Goal: Contribute content: Add original content to the website for others to see

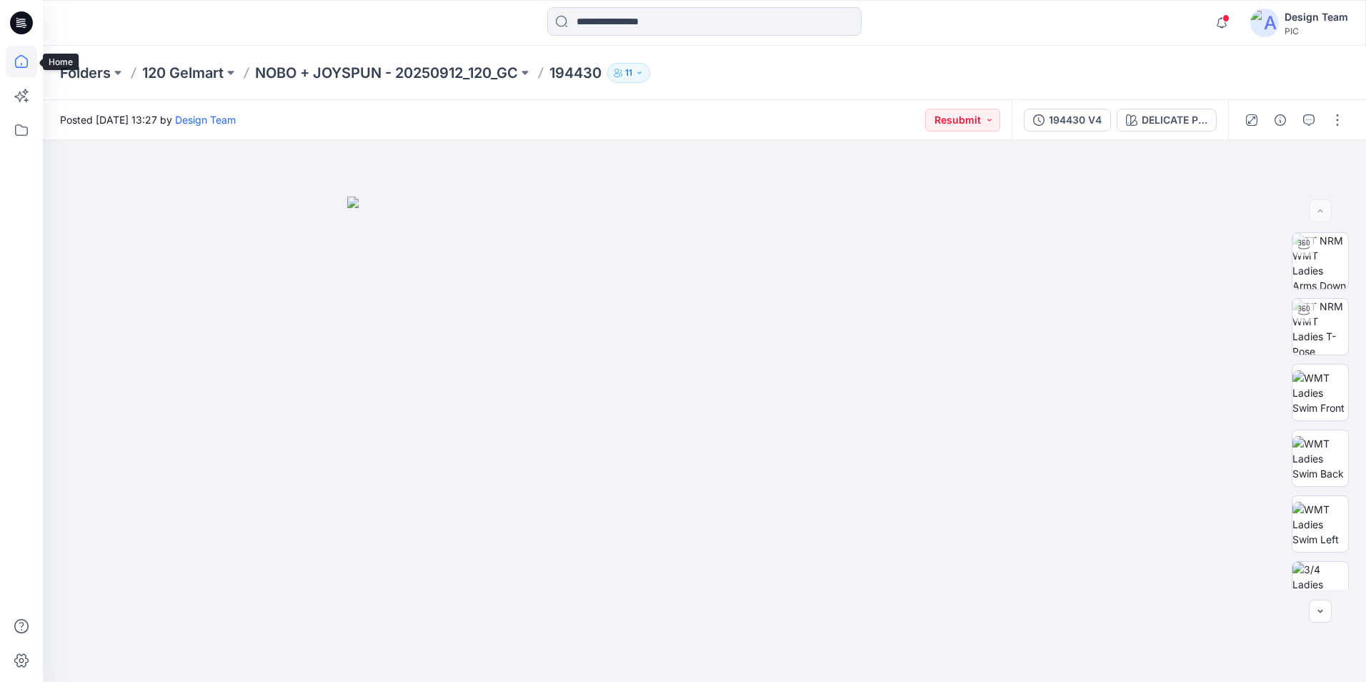
click at [19, 62] on icon at bounding box center [21, 61] width 31 height 31
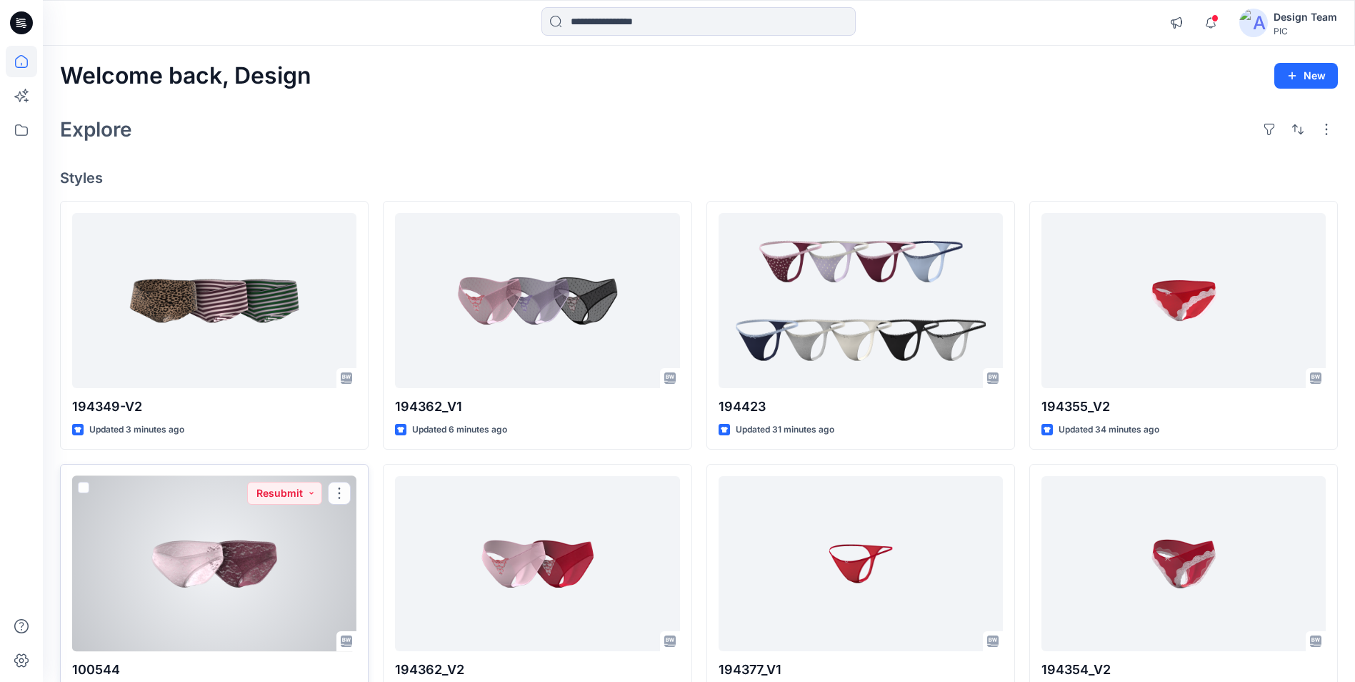
click at [241, 546] on div at bounding box center [214, 563] width 284 height 175
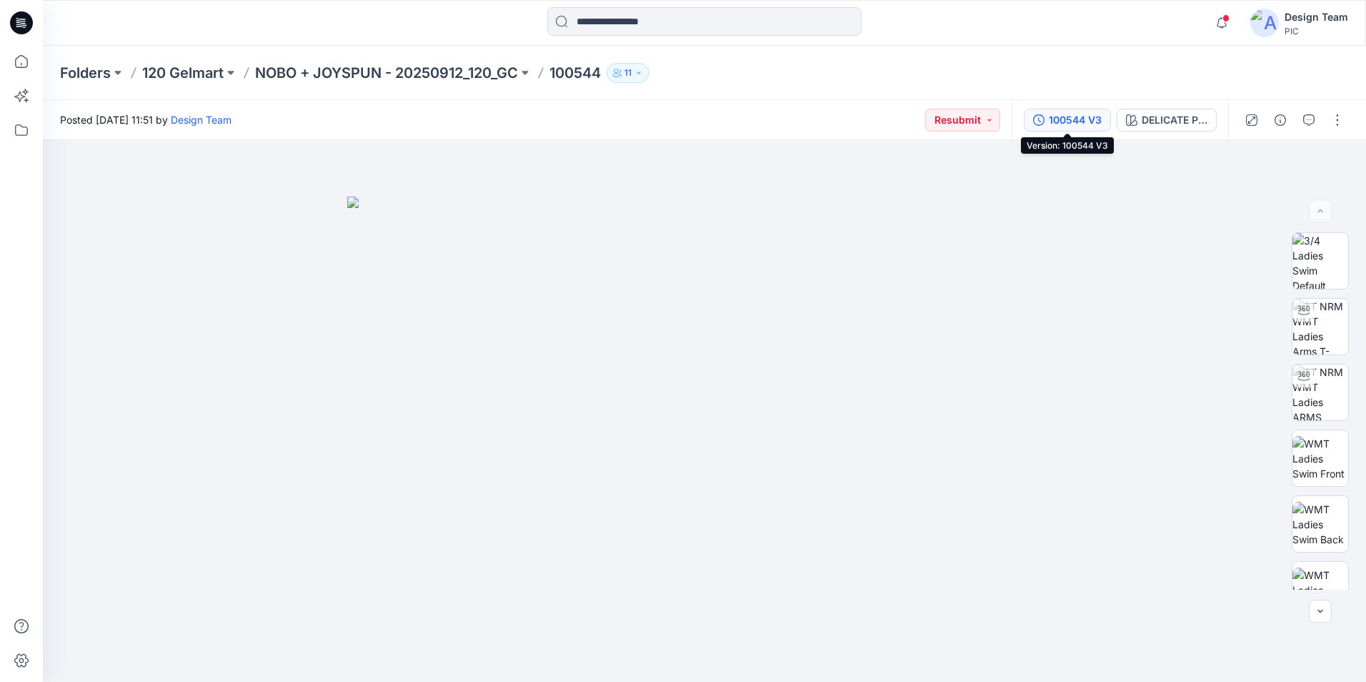
click at [674, 116] on div "100544 V3" at bounding box center [1075, 120] width 53 height 16
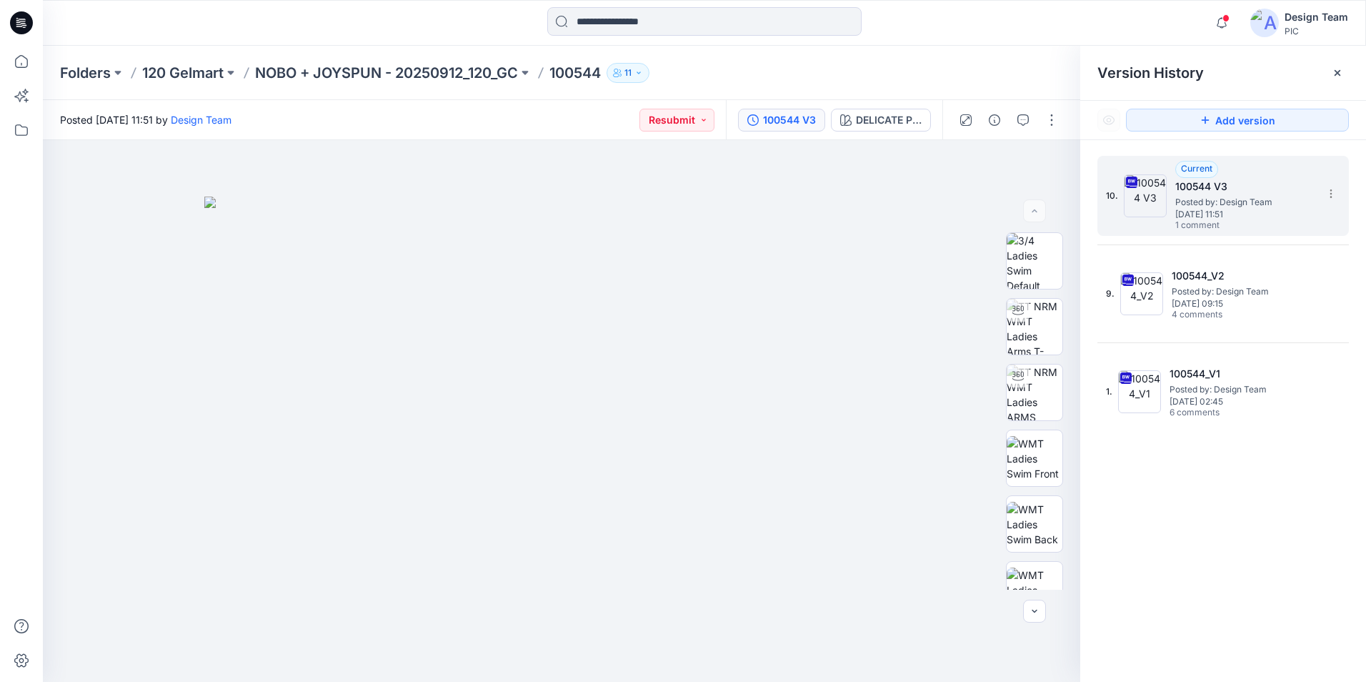
click at [674, 193] on h5 "100544 V3" at bounding box center [1246, 186] width 143 height 17
click at [23, 59] on icon at bounding box center [21, 61] width 31 height 31
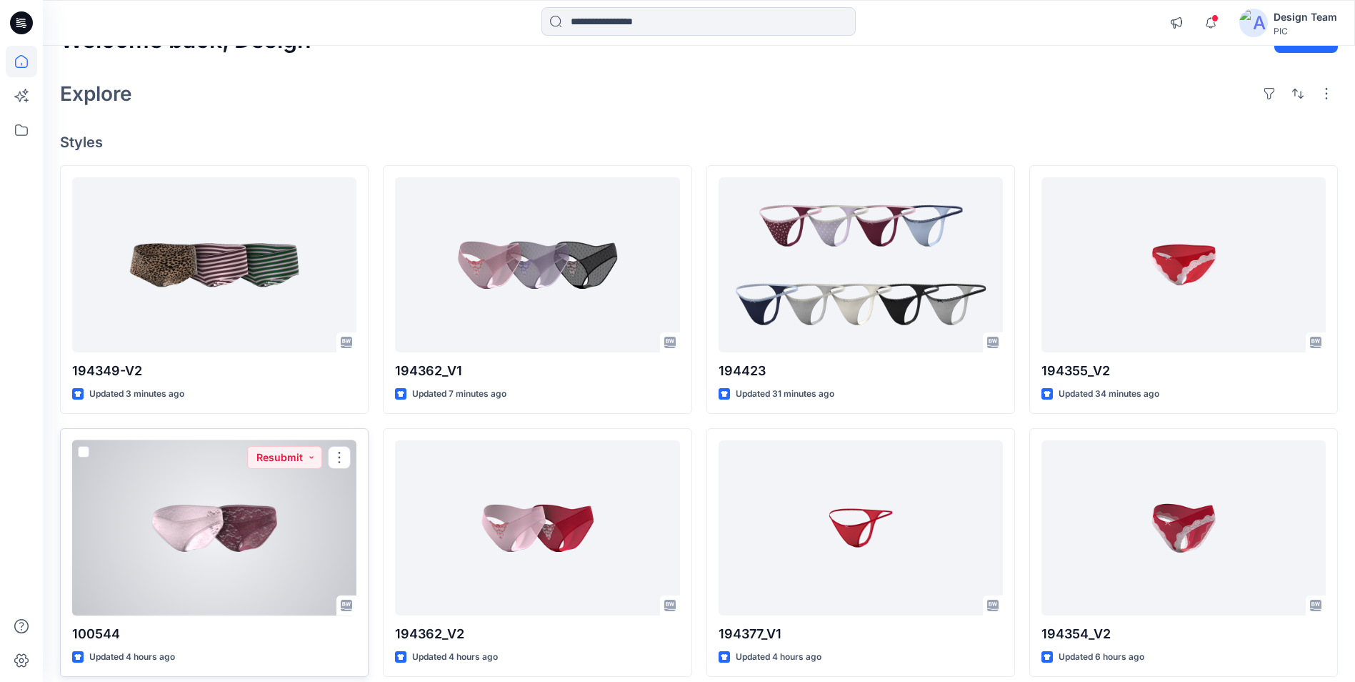
scroll to position [71, 0]
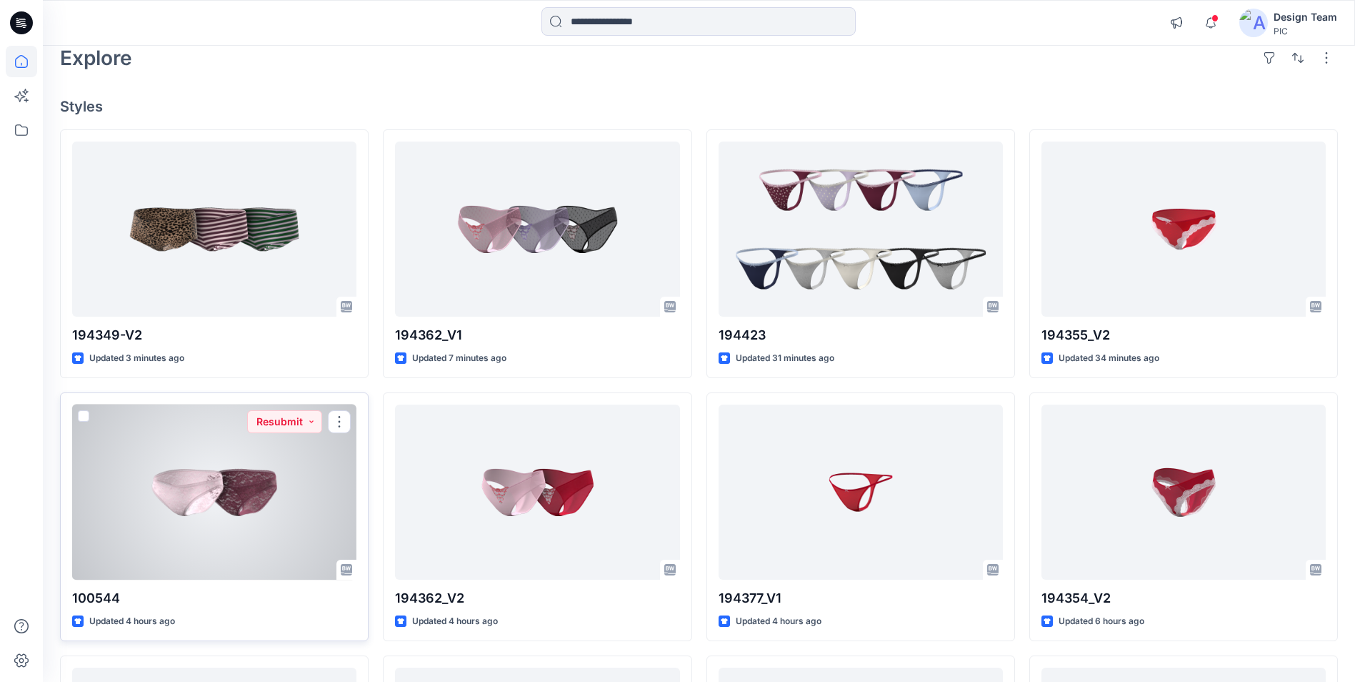
click at [281, 496] on div at bounding box center [214, 491] width 284 height 175
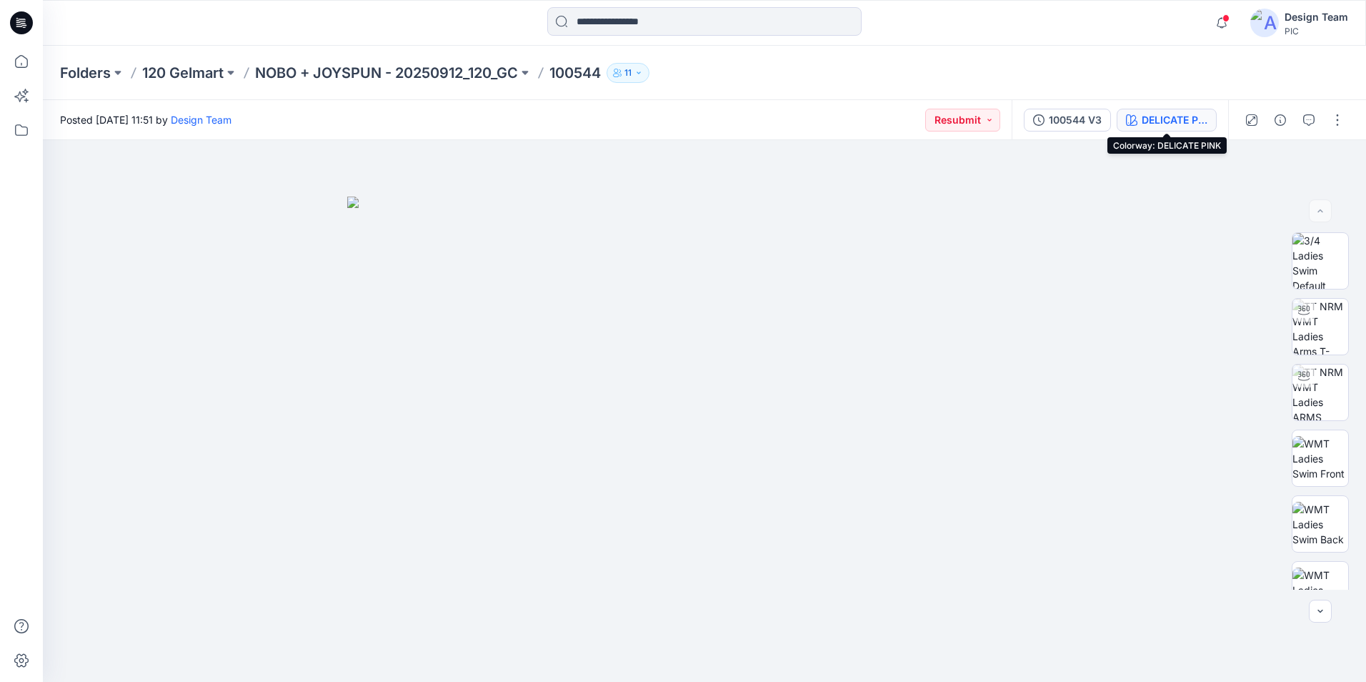
click at [674, 115] on div "DELICATE PINK" at bounding box center [1175, 120] width 66 height 16
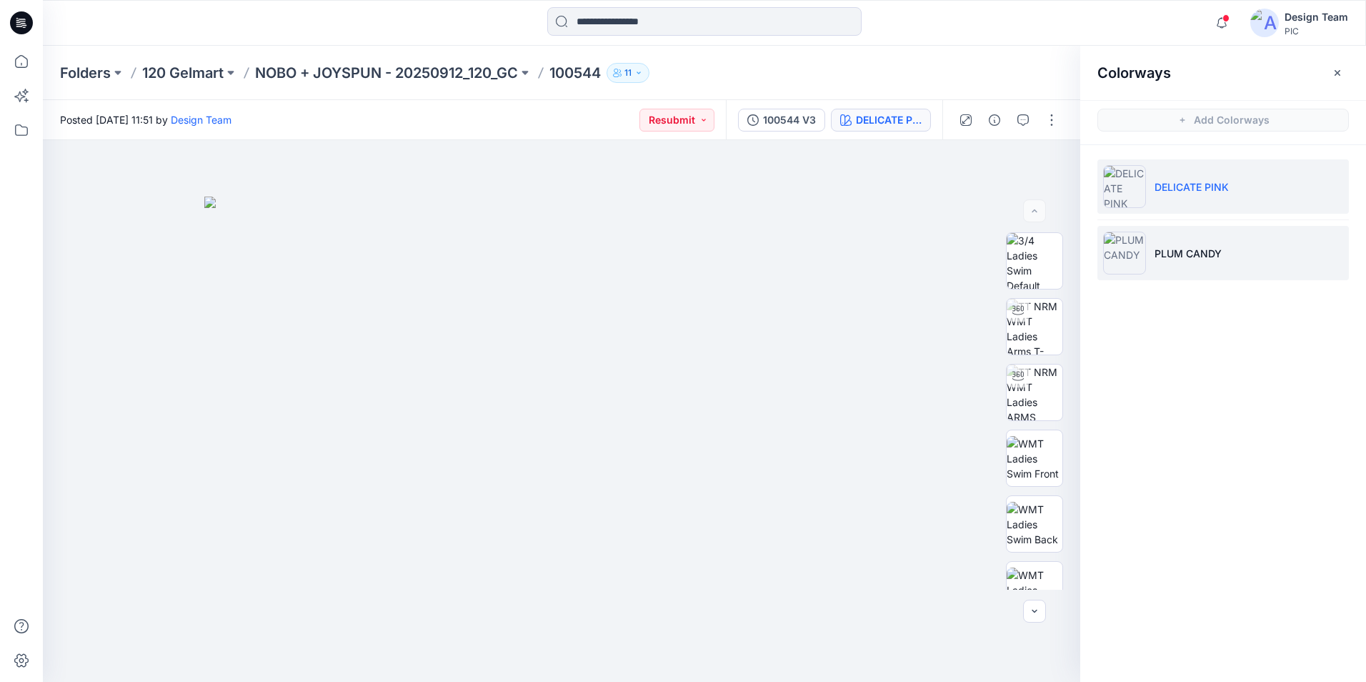
click at [674, 256] on img at bounding box center [1124, 252] width 43 height 43
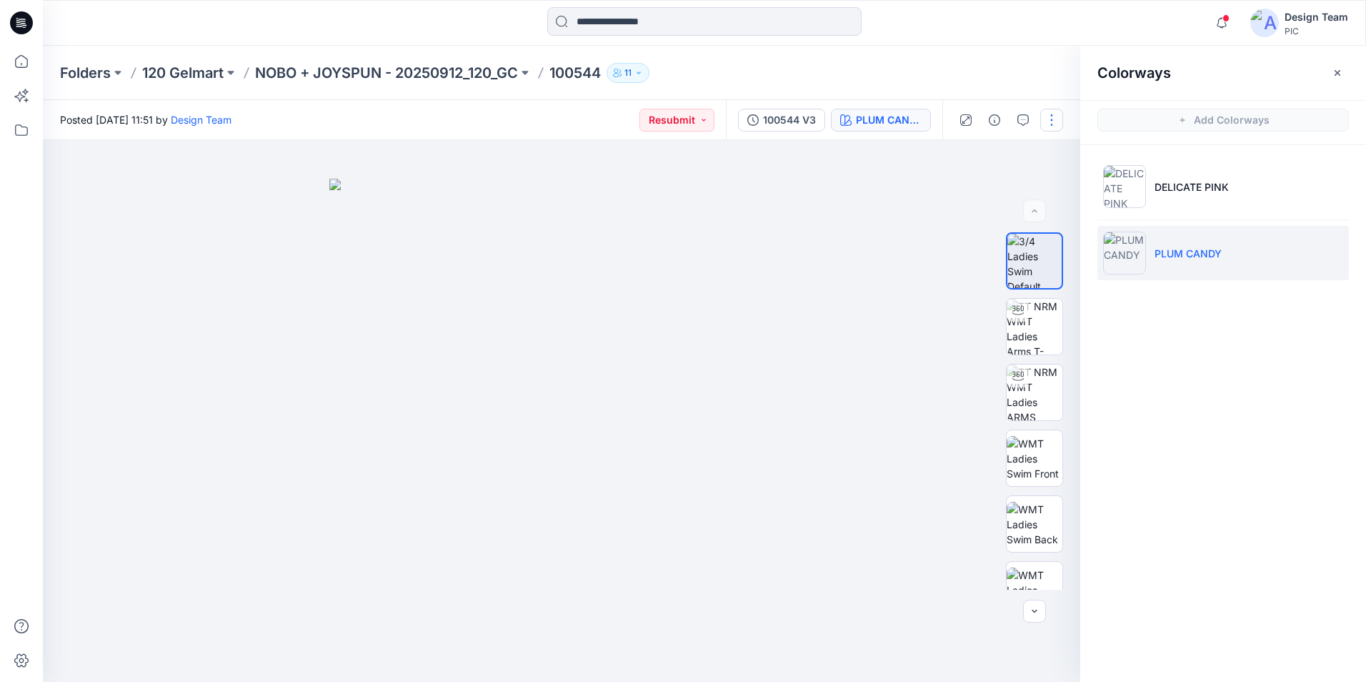
click at [674, 116] on button "button" at bounding box center [1051, 120] width 23 height 23
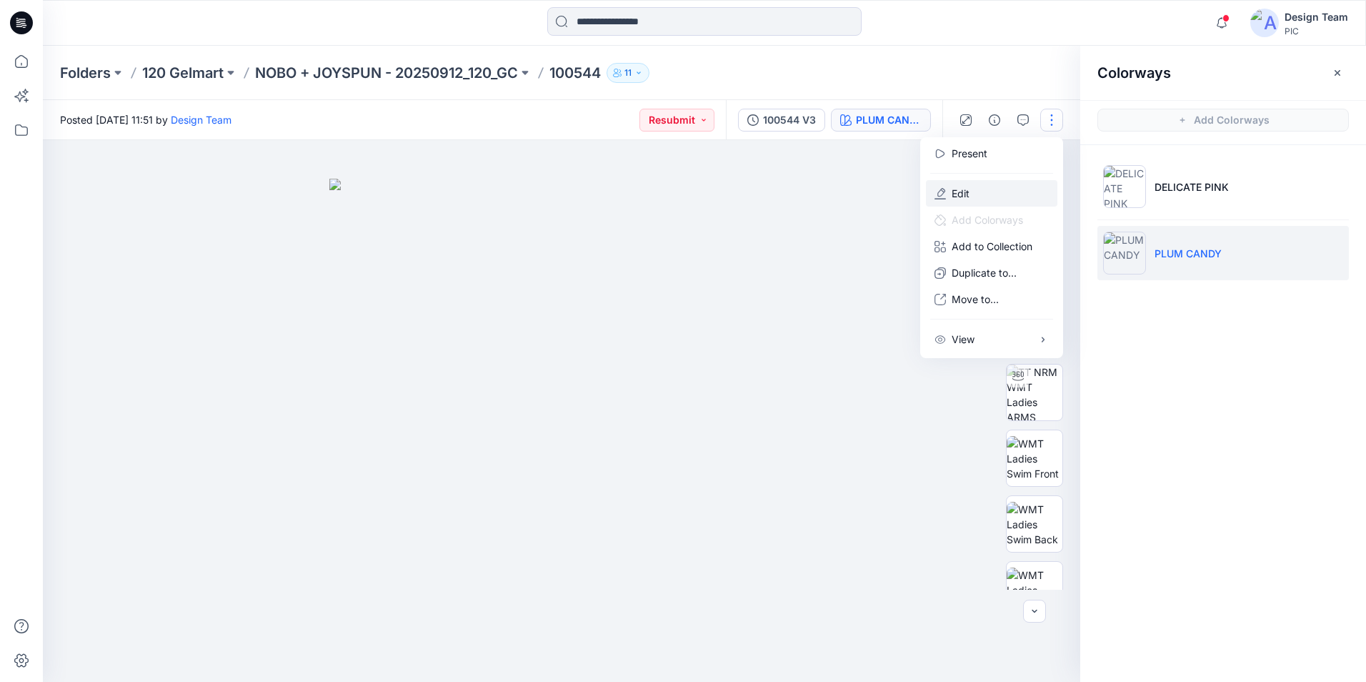
click at [674, 191] on button "Edit" at bounding box center [991, 193] width 131 height 26
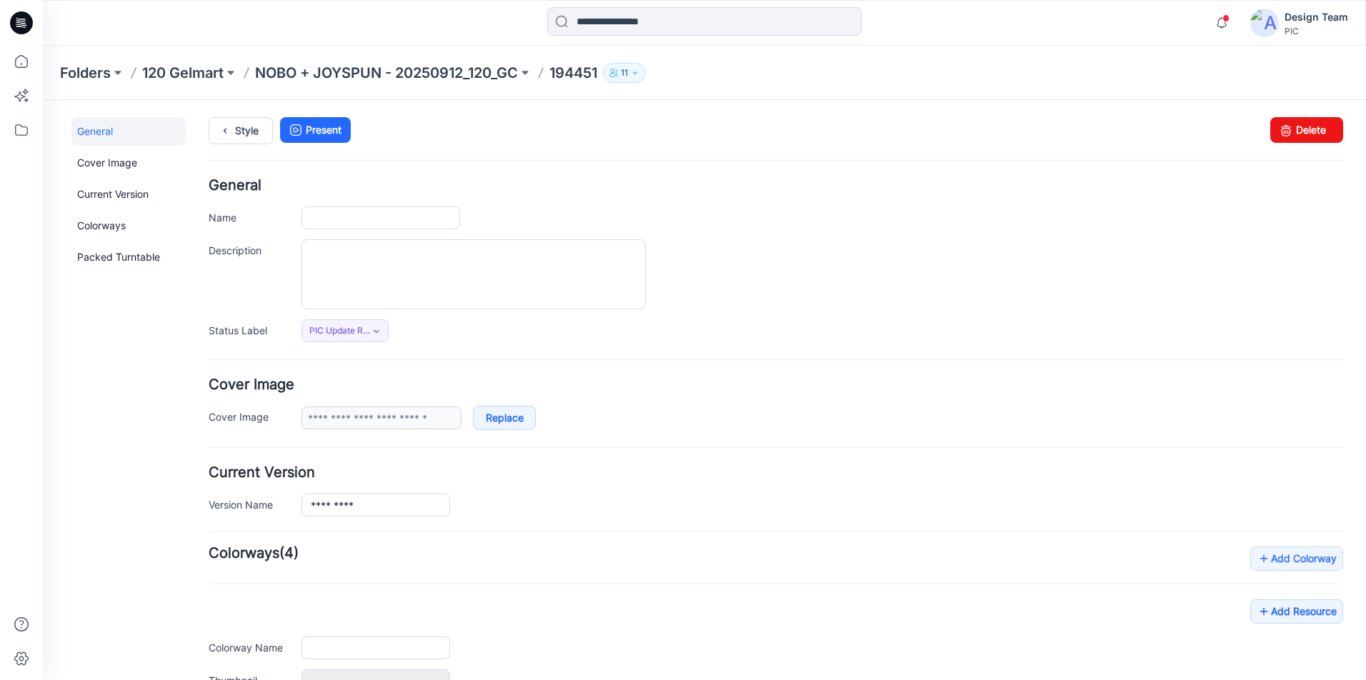
type input "******"
type input "**********"
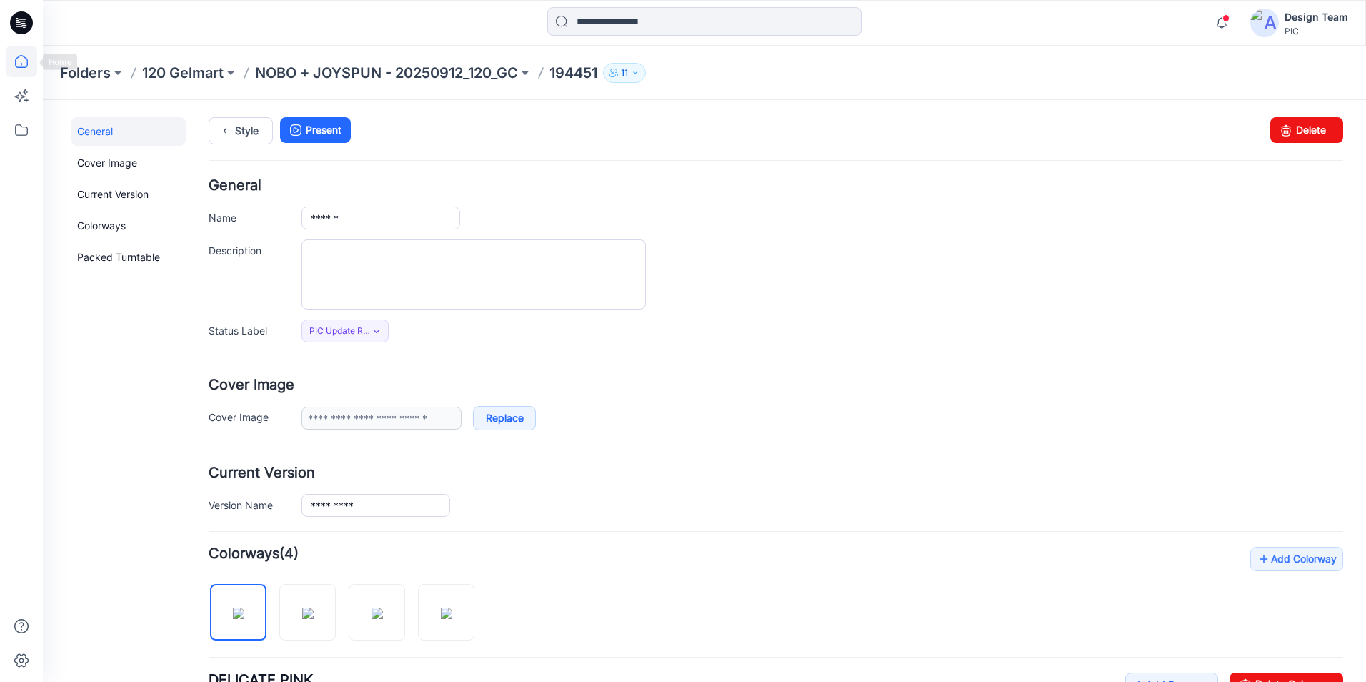
click at [14, 59] on icon at bounding box center [21, 61] width 31 height 31
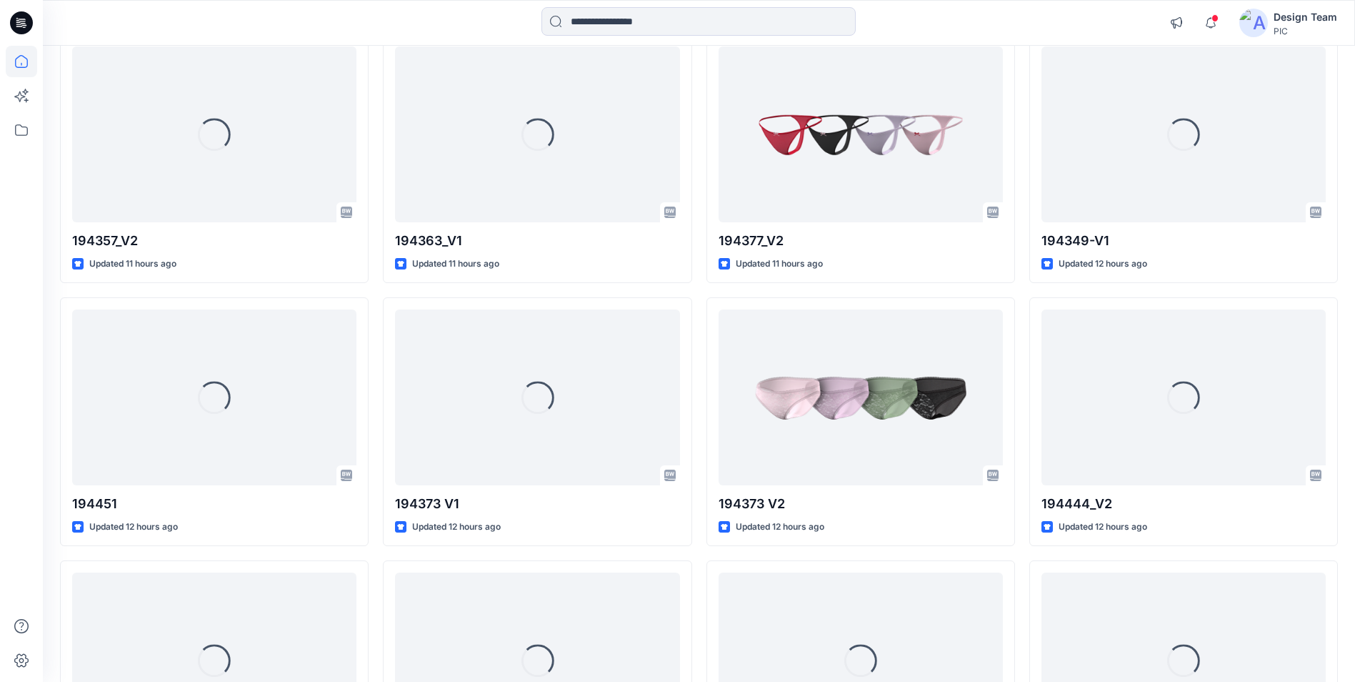
scroll to position [2010, 0]
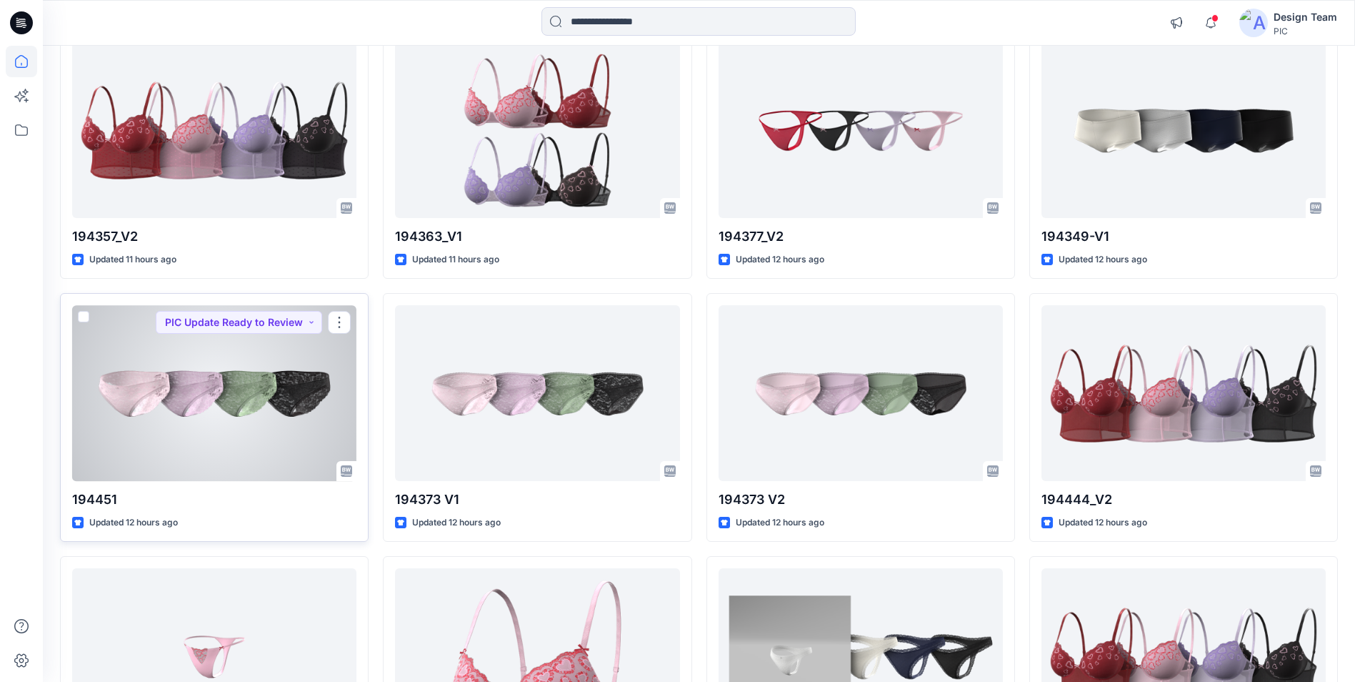
click at [254, 425] on div at bounding box center [214, 392] width 284 height 175
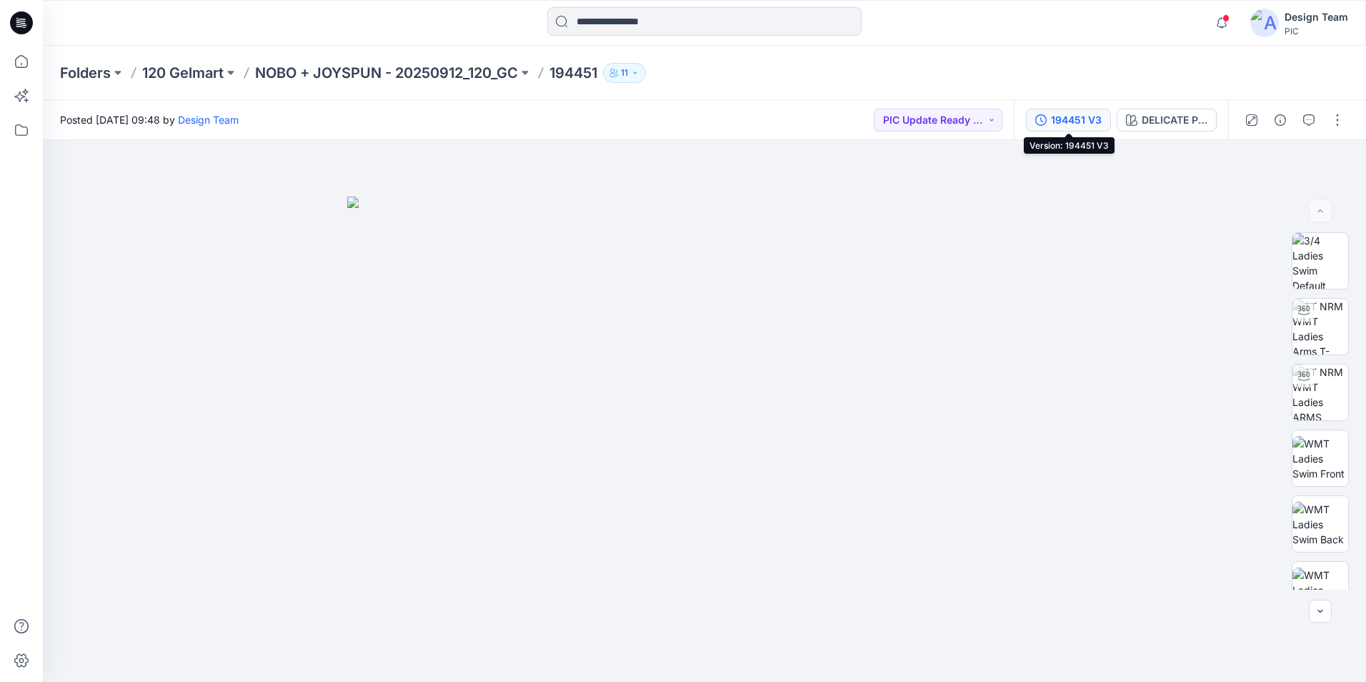
click at [1076, 114] on div "194451 V3" at bounding box center [1076, 120] width 51 height 16
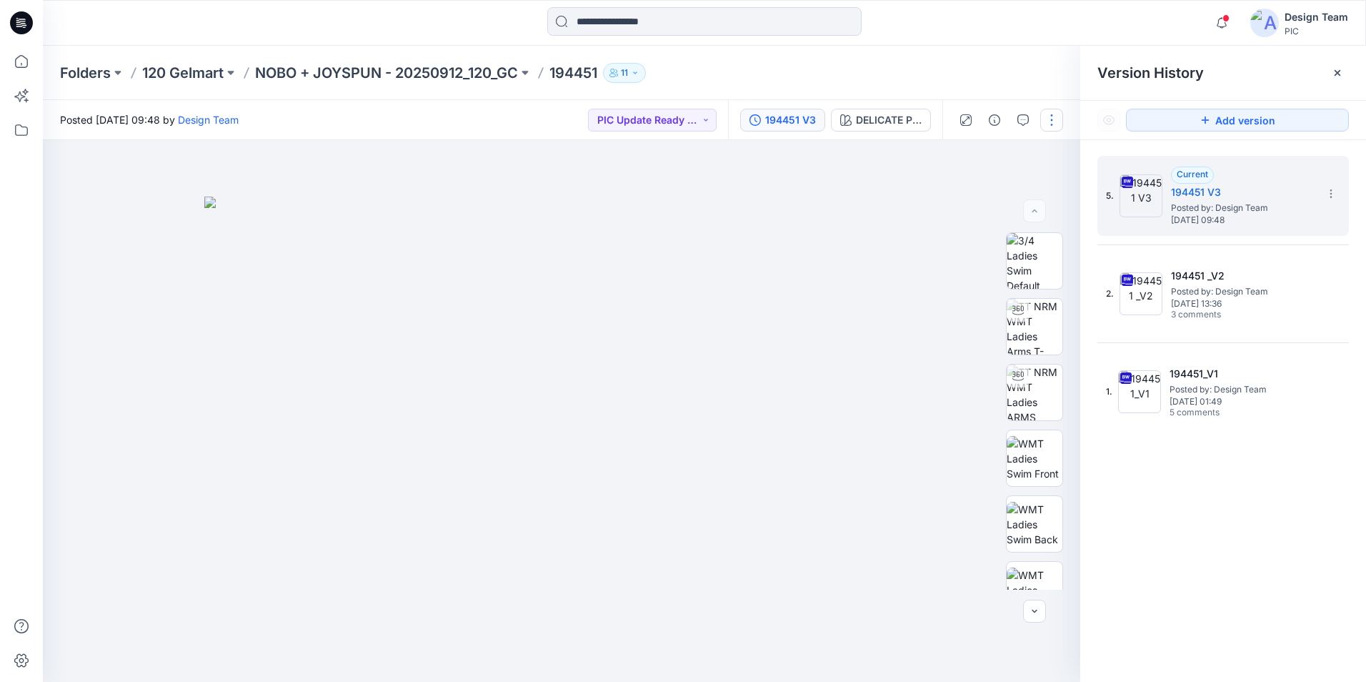
click at [1052, 125] on button "button" at bounding box center [1051, 120] width 23 height 23
click at [1019, 199] on button "Edit" at bounding box center [991, 193] width 131 height 26
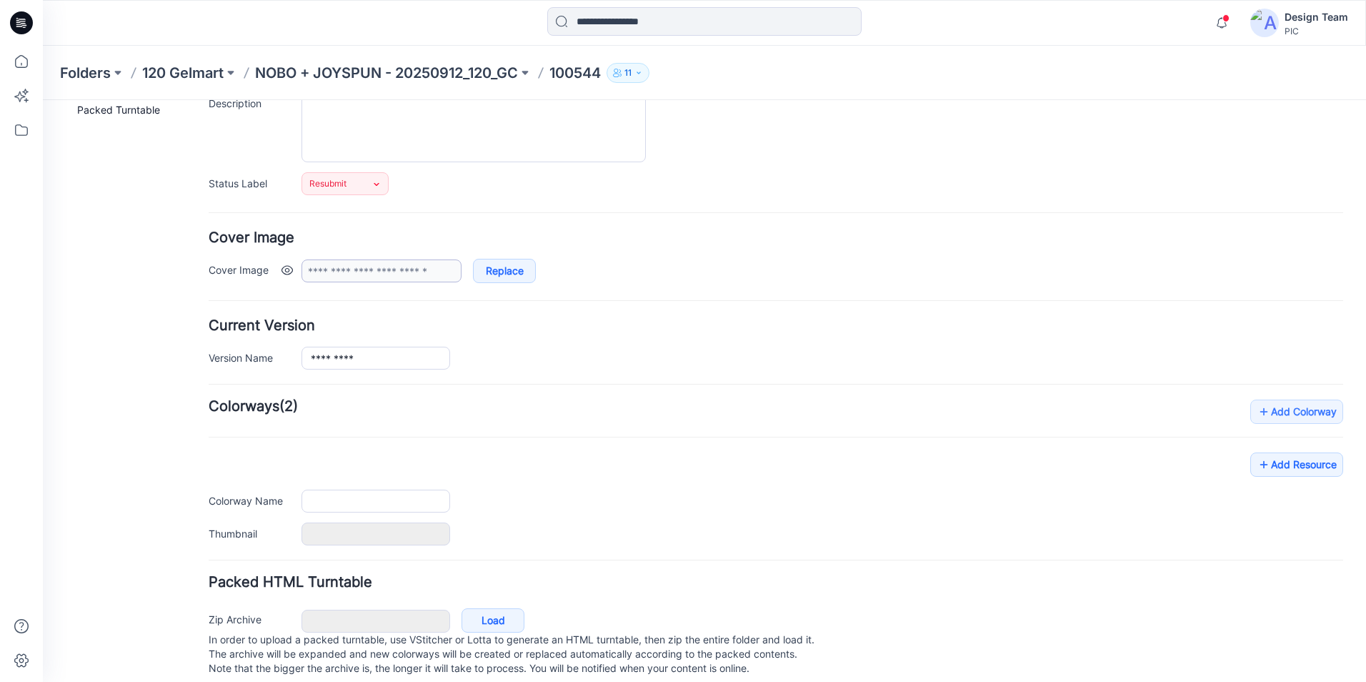
scroll to position [174, 0]
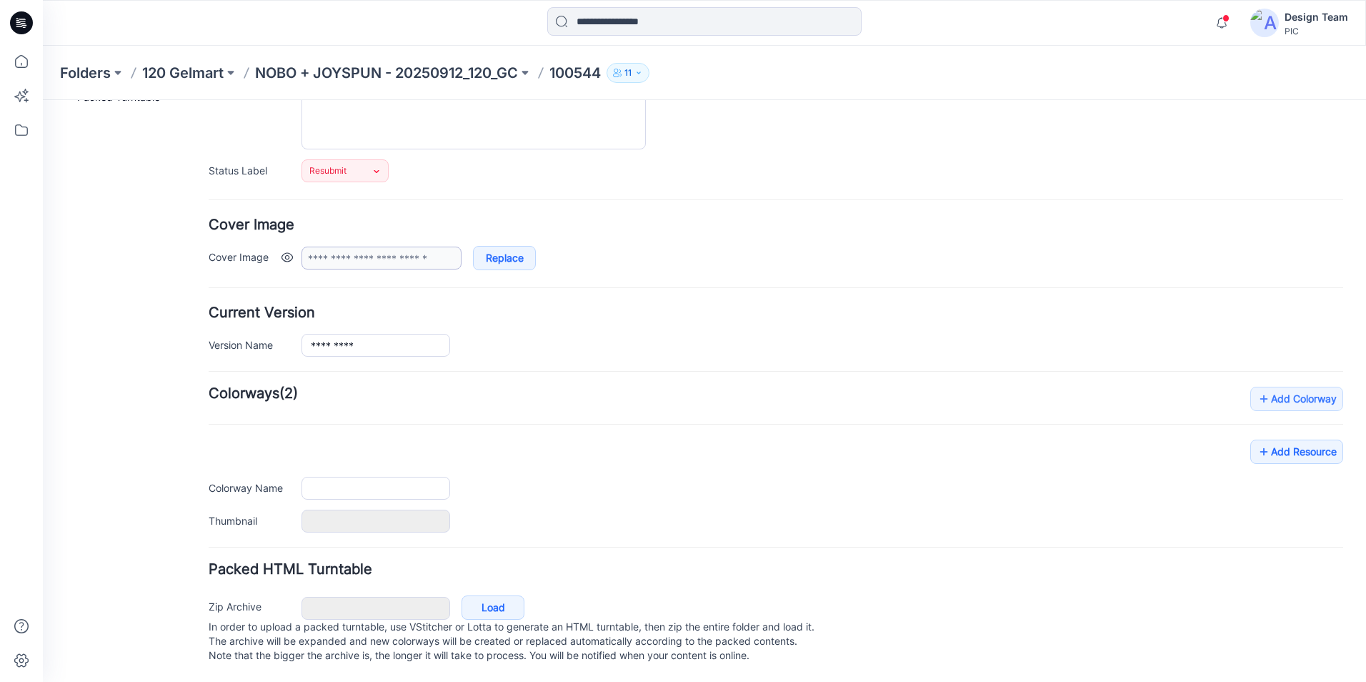
type input "******"
type input "**********"
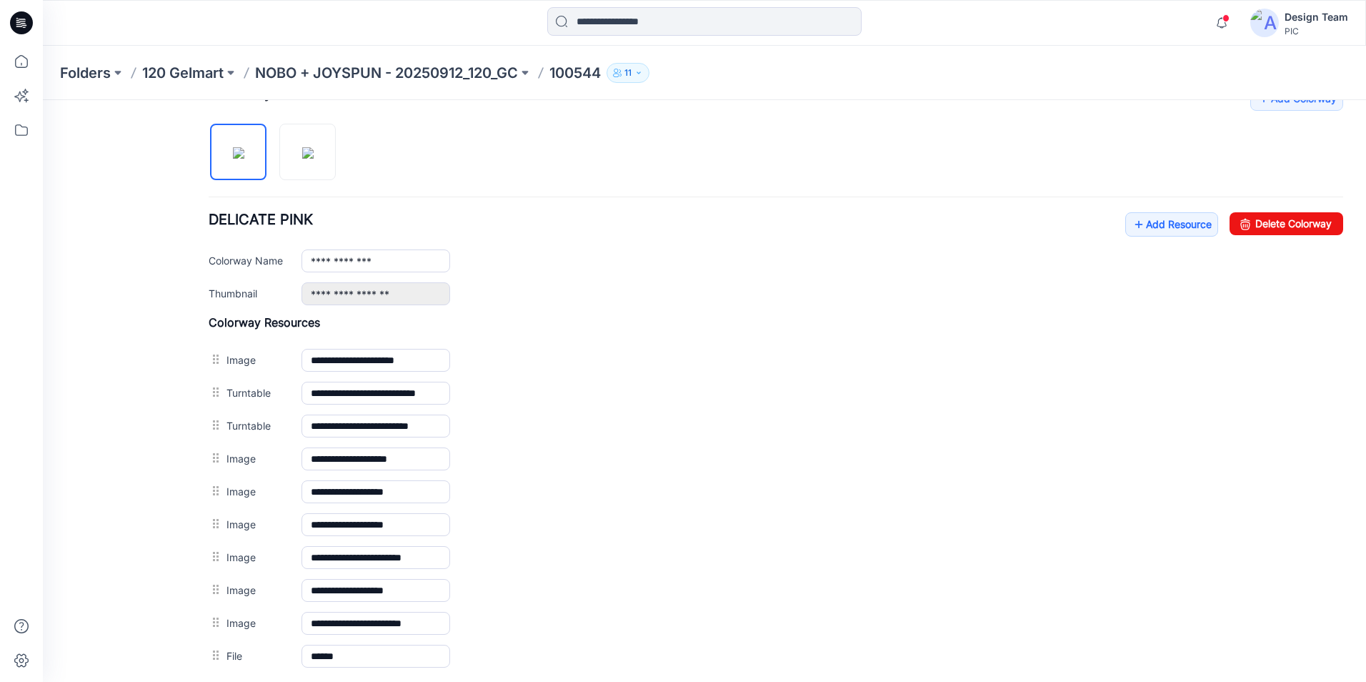
scroll to position [532, 0]
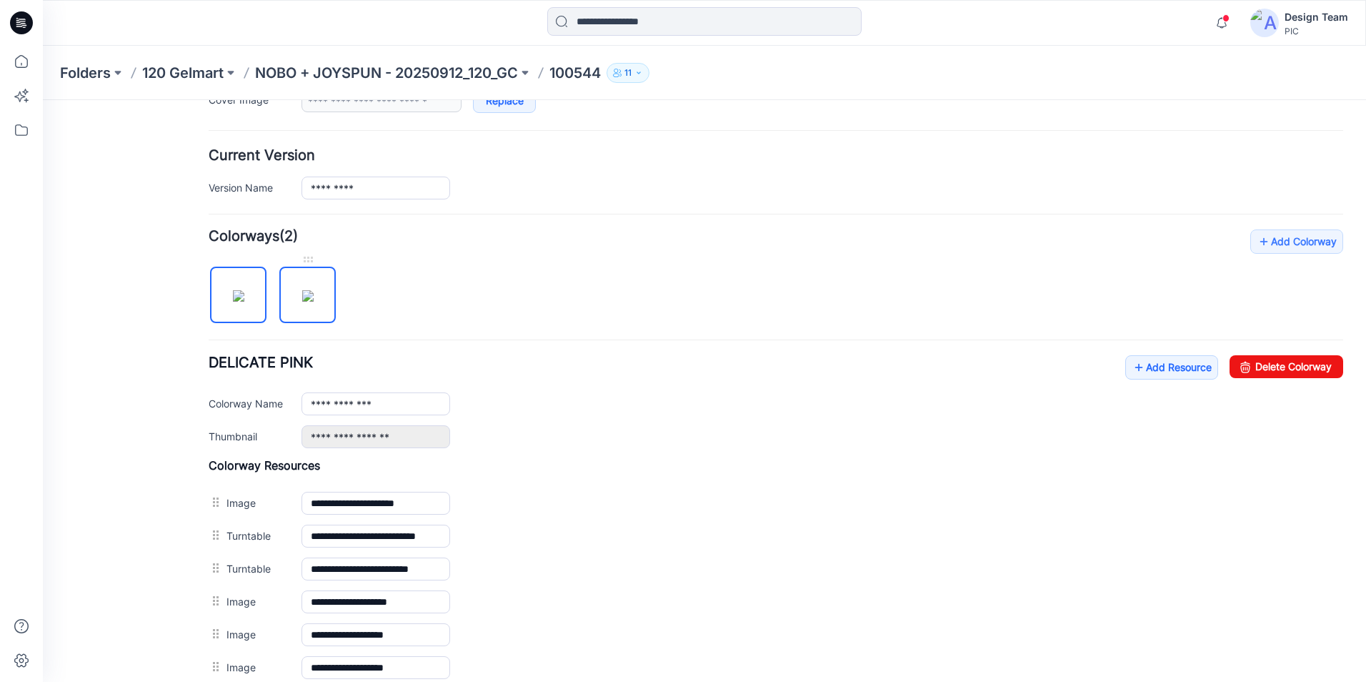
click at [314, 301] on img at bounding box center [307, 295] width 11 height 11
type input "**********"
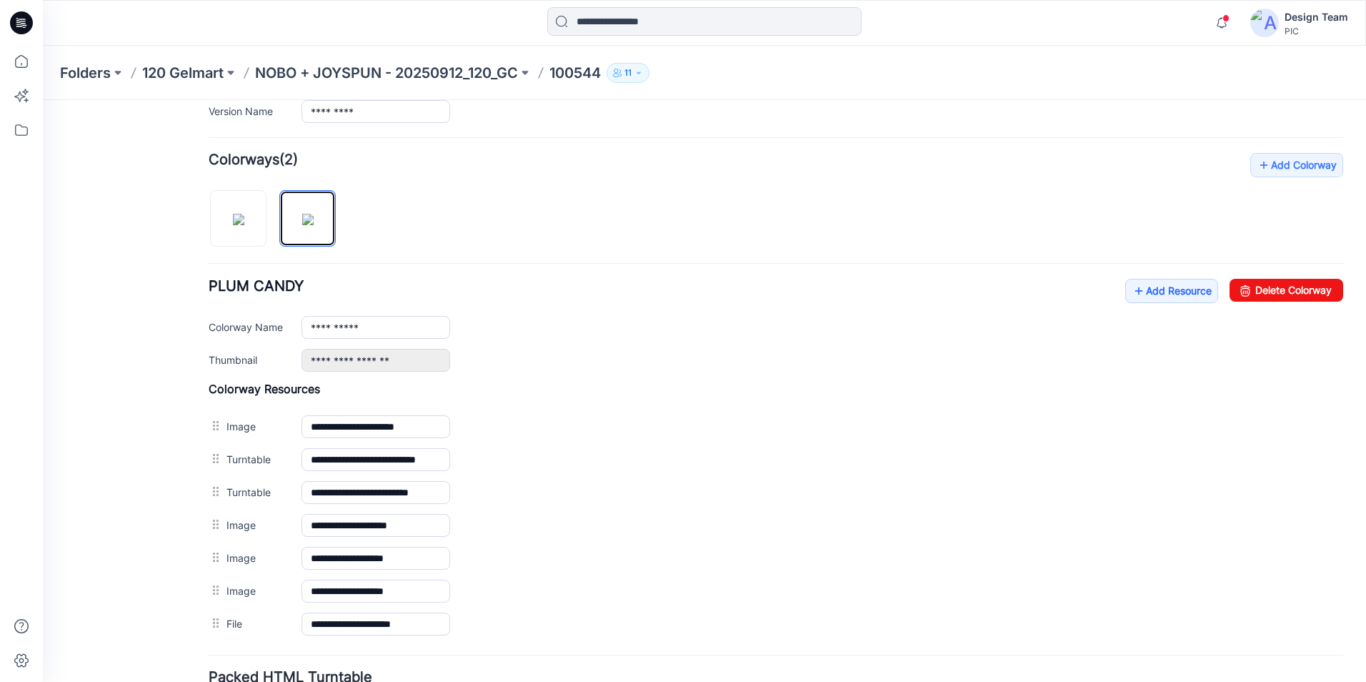
scroll to position [516, 0]
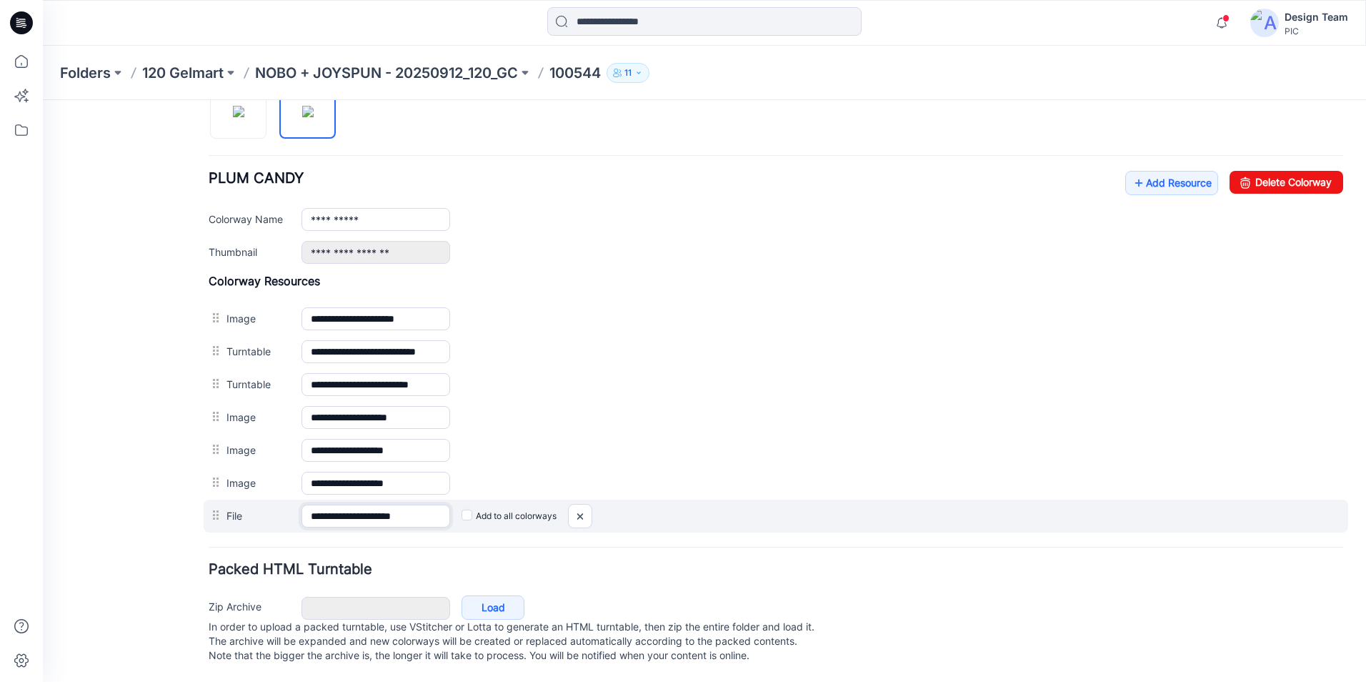
drag, startPoint x: 310, startPoint y: 502, endPoint x: 443, endPoint y: 500, distance: 132.9
click at [443, 504] on input "**********" at bounding box center [375, 515] width 149 height 23
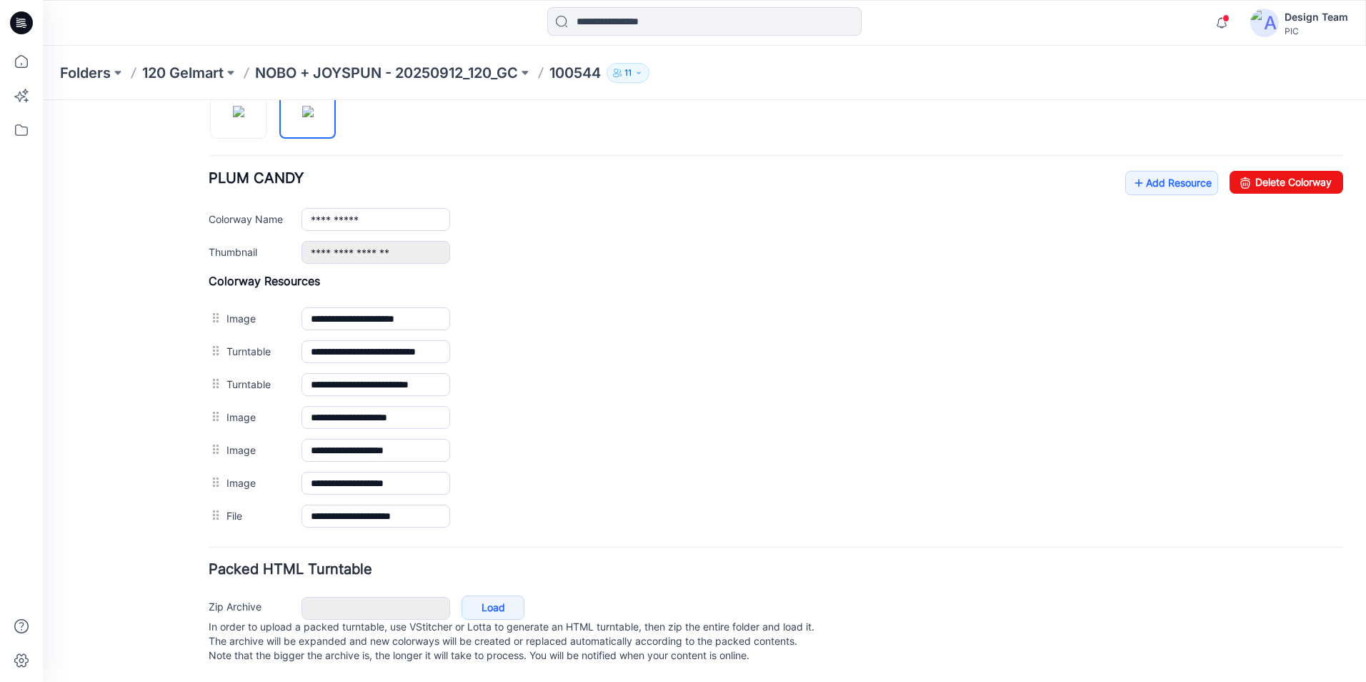
click at [454, 534] on form "**********" at bounding box center [776, 172] width 1134 height 990
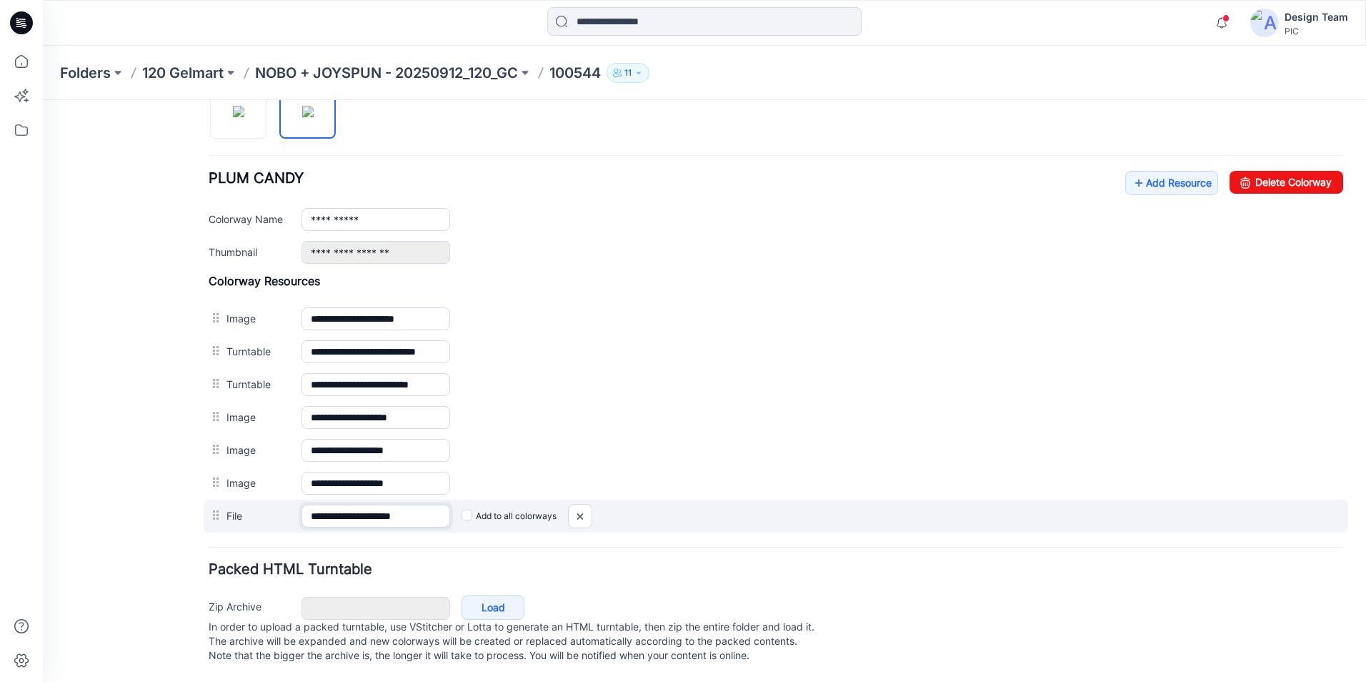
click at [343, 504] on input "**********" at bounding box center [375, 515] width 149 height 23
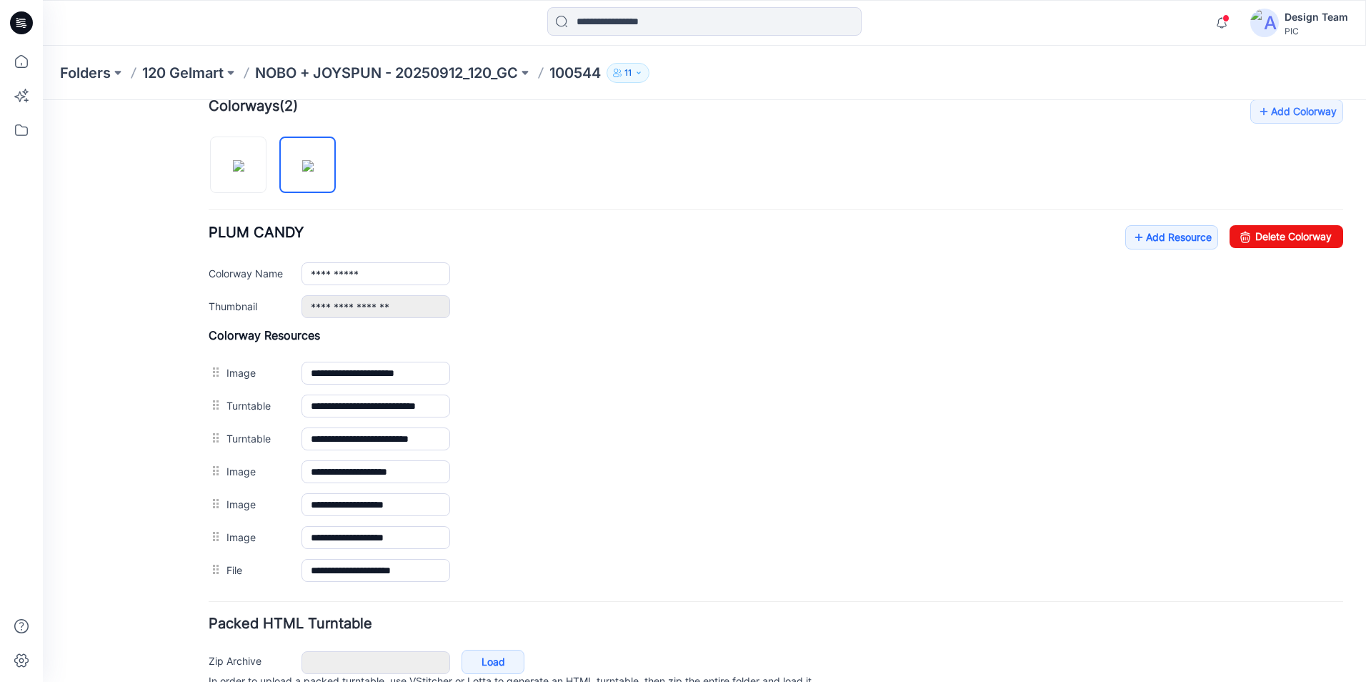
scroll to position [444, 0]
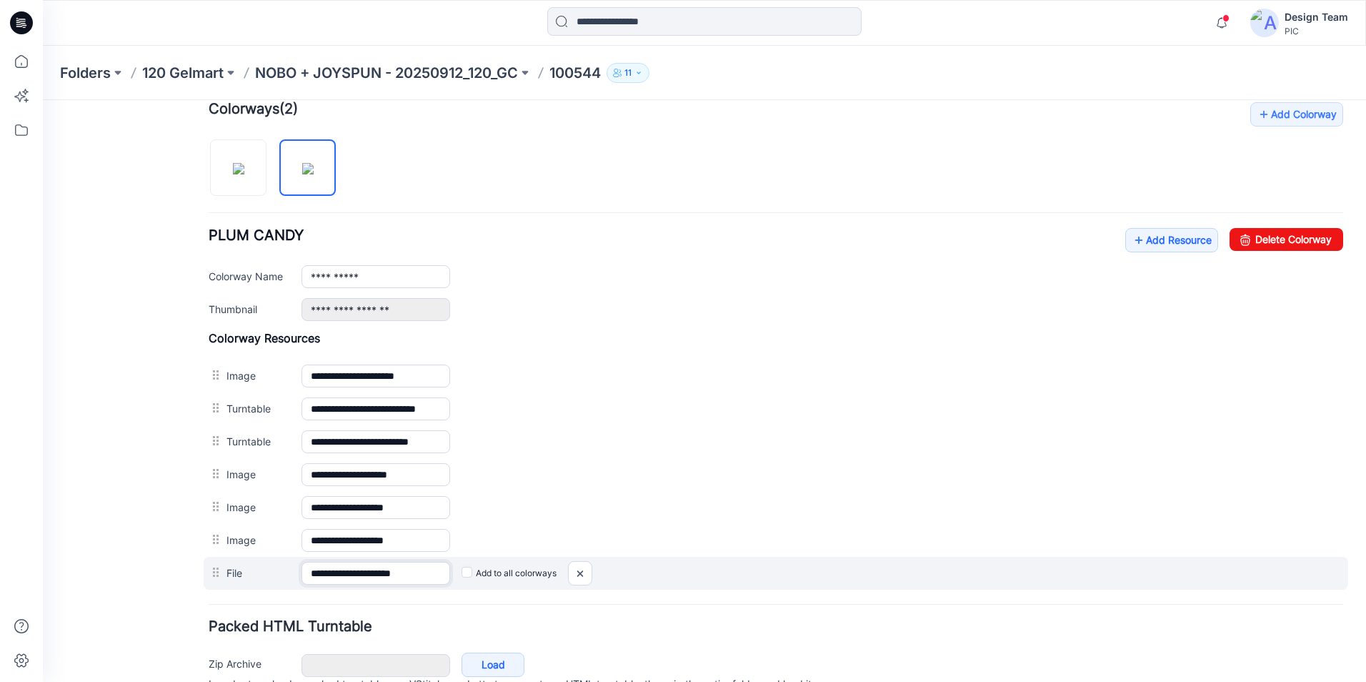
click at [342, 577] on input "**********" at bounding box center [375, 573] width 149 height 23
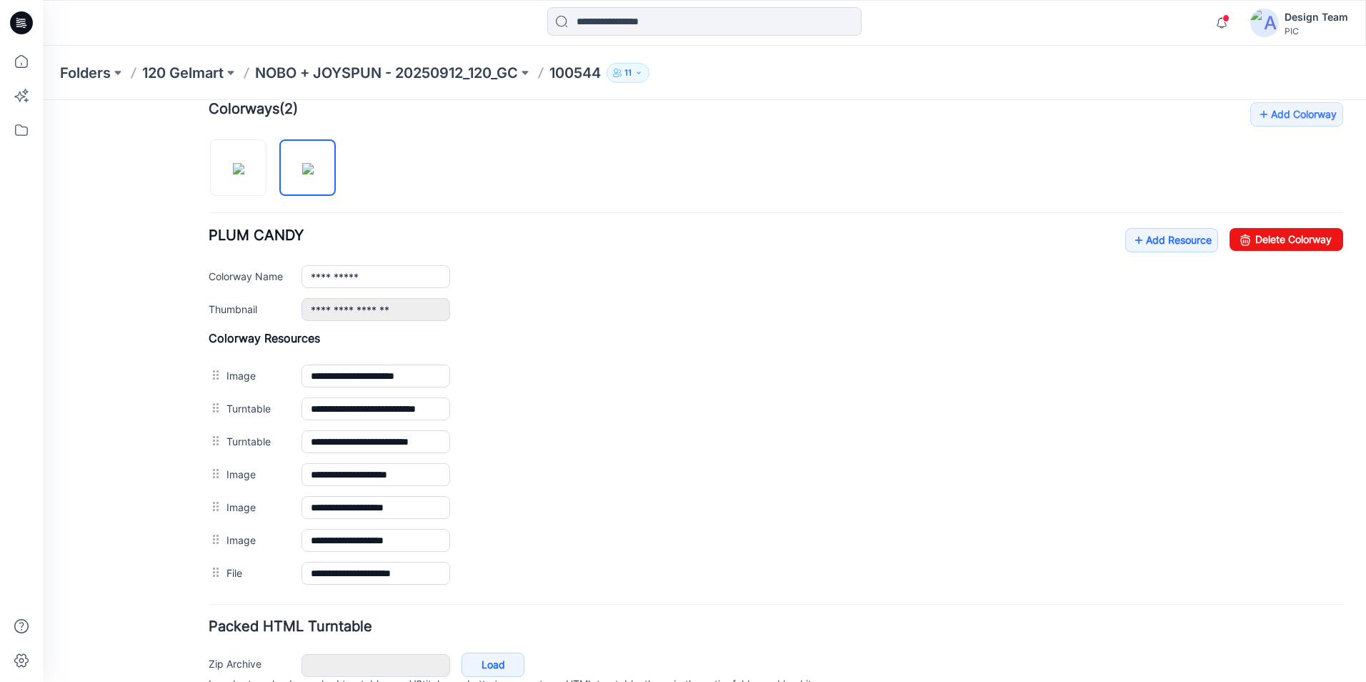
click at [136, 558] on div "General Cover Image Current Version Colorways Packed Turntable" at bounding box center [128, 206] width 114 height 1066
click at [1187, 251] on link "Add Resource" at bounding box center [1171, 240] width 93 height 24
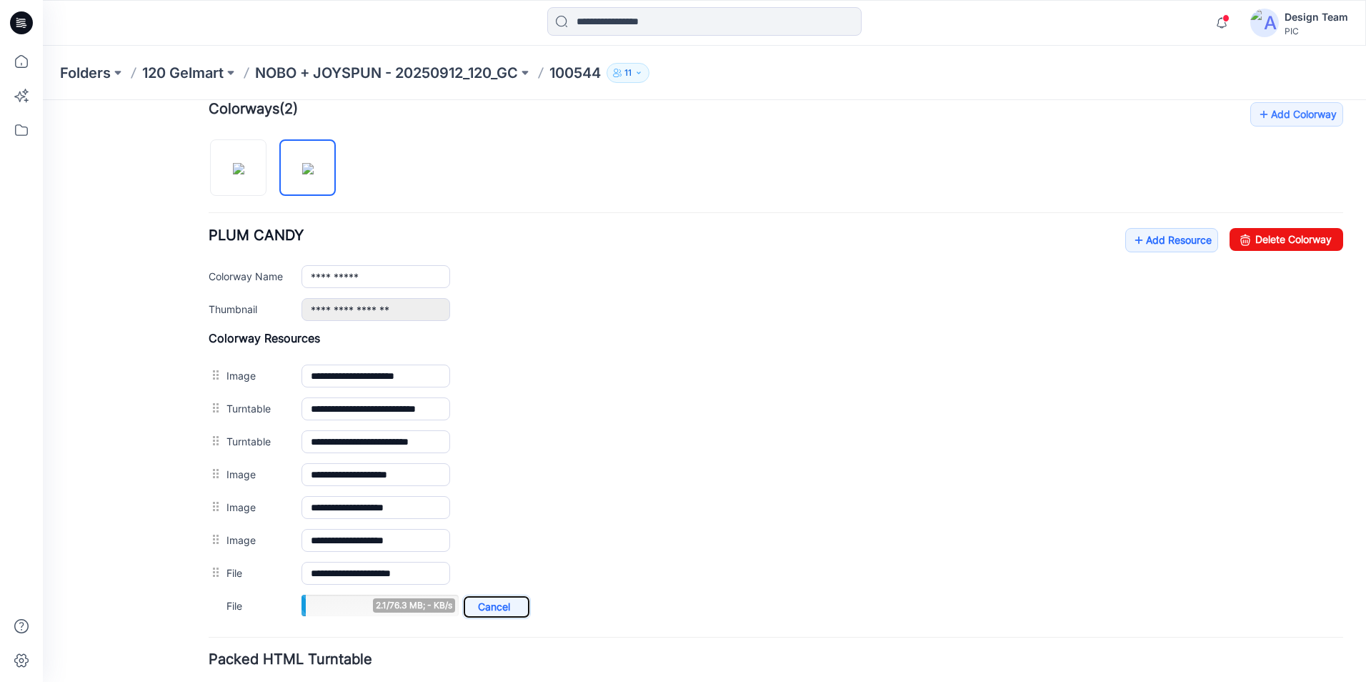
click at [492, 600] on link "Cancel" at bounding box center [496, 606] width 69 height 24
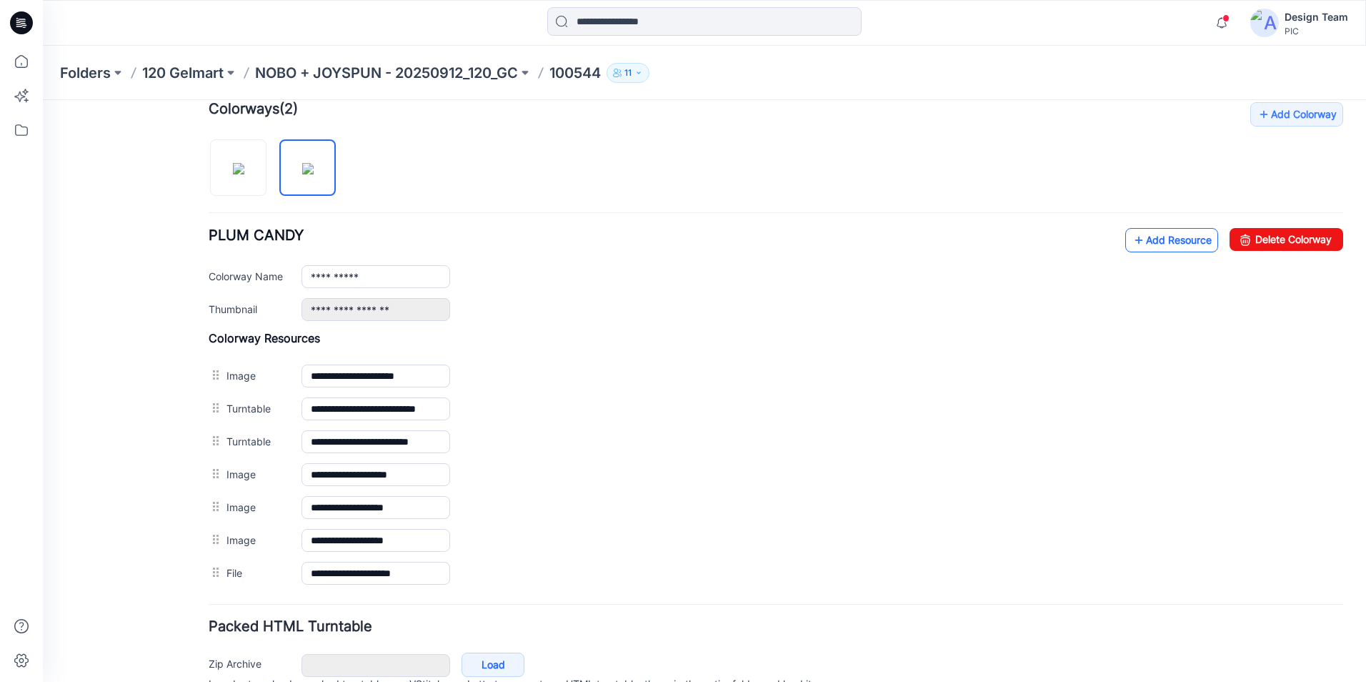
click at [1145, 238] on link "Add Resource" at bounding box center [1171, 240] width 93 height 24
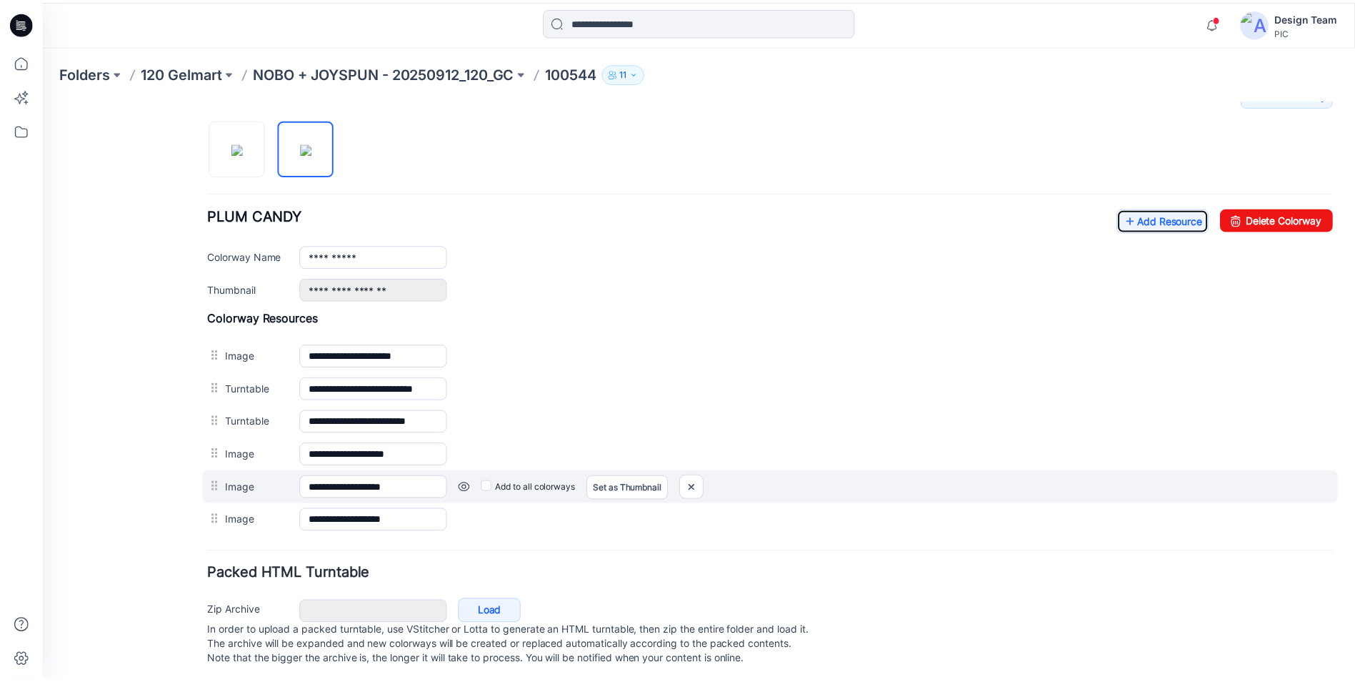
scroll to position [483, 0]
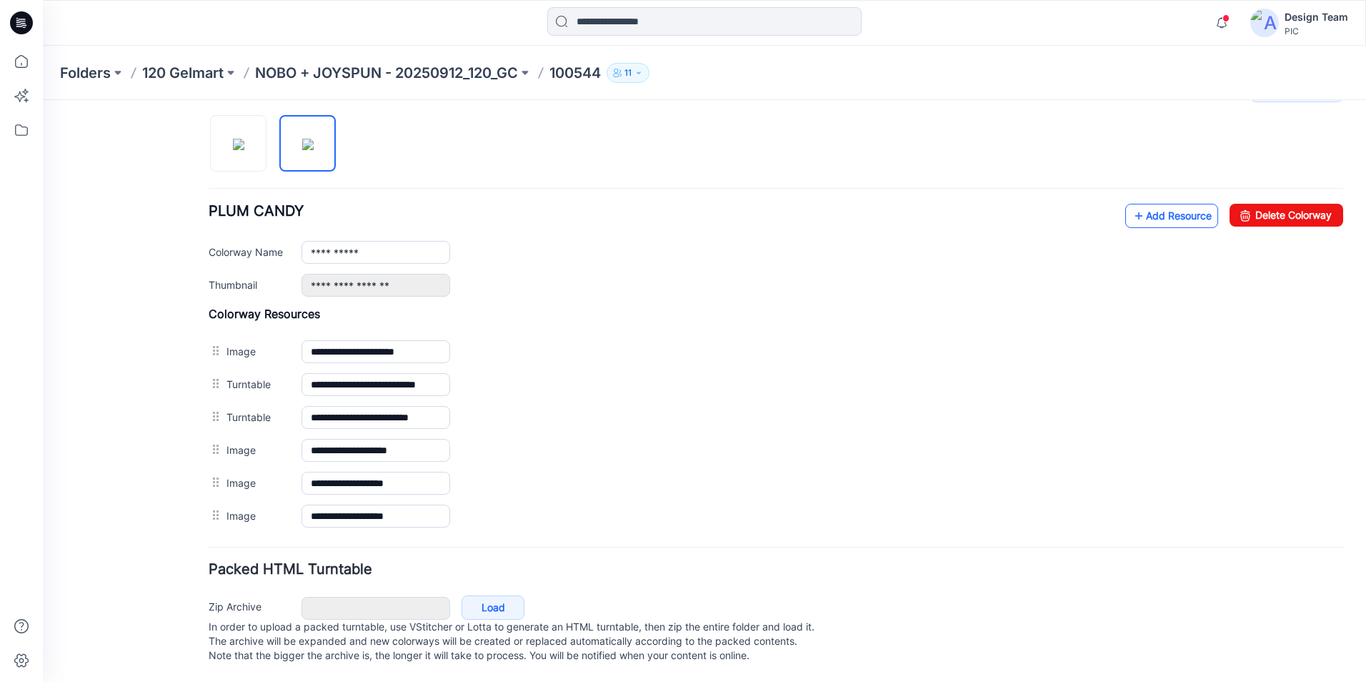
click at [1157, 204] on link "Add Resource" at bounding box center [1171, 216] width 93 height 24
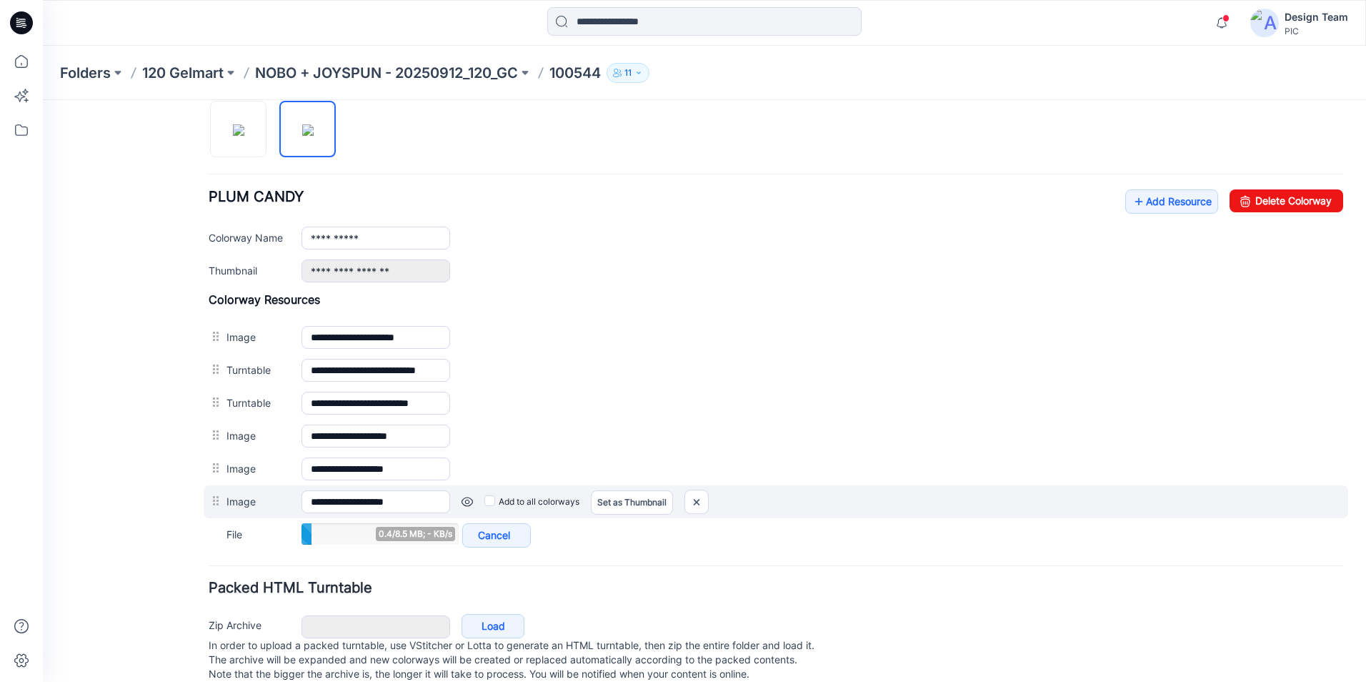
click at [464, 504] on link at bounding box center [466, 501] width 11 height 11
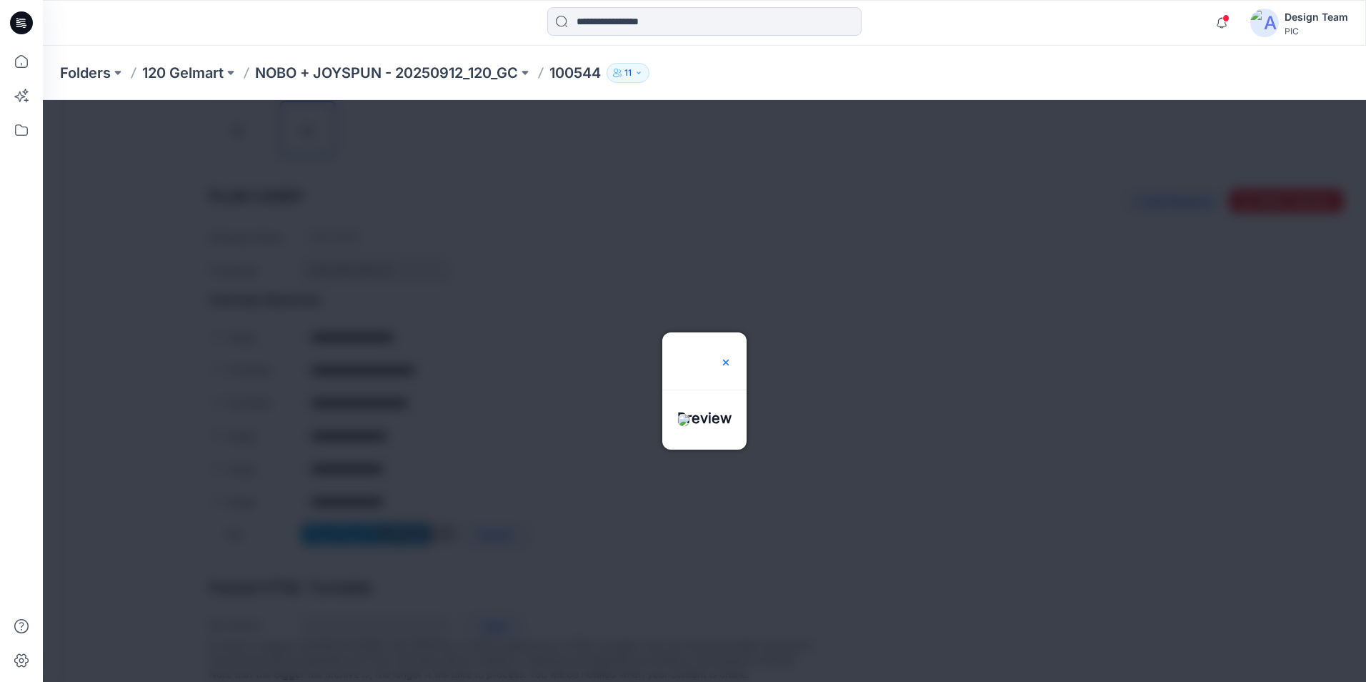
click at [732, 356] on img at bounding box center [725, 361] width 11 height 11
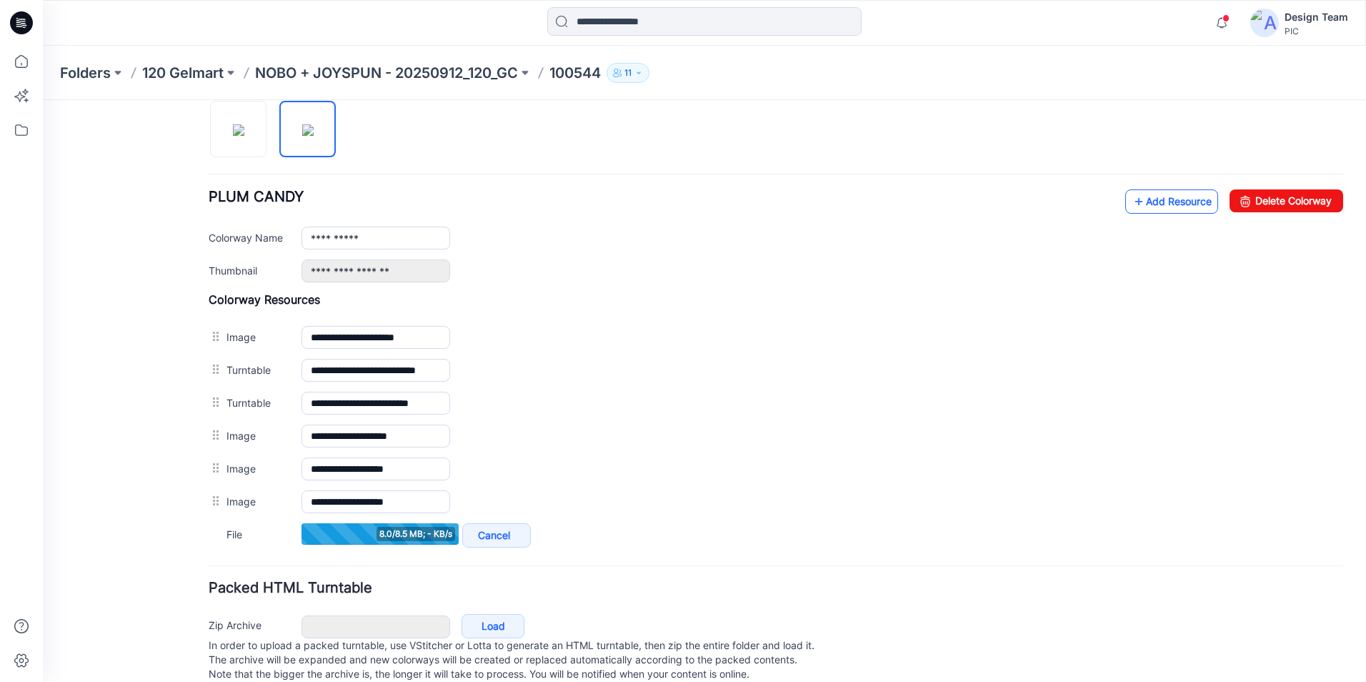
click at [1172, 194] on link "Add Resource" at bounding box center [1171, 201] width 93 height 24
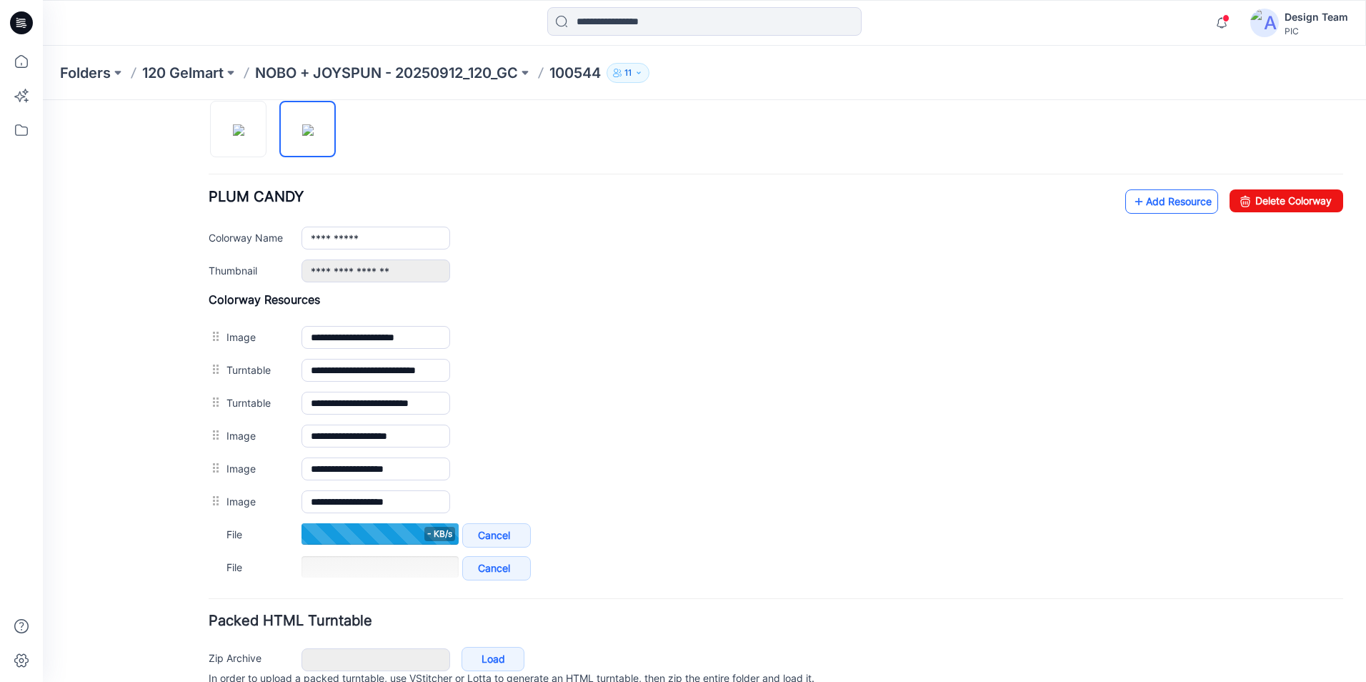
click at [1155, 200] on link "Add Resource" at bounding box center [1171, 201] width 93 height 24
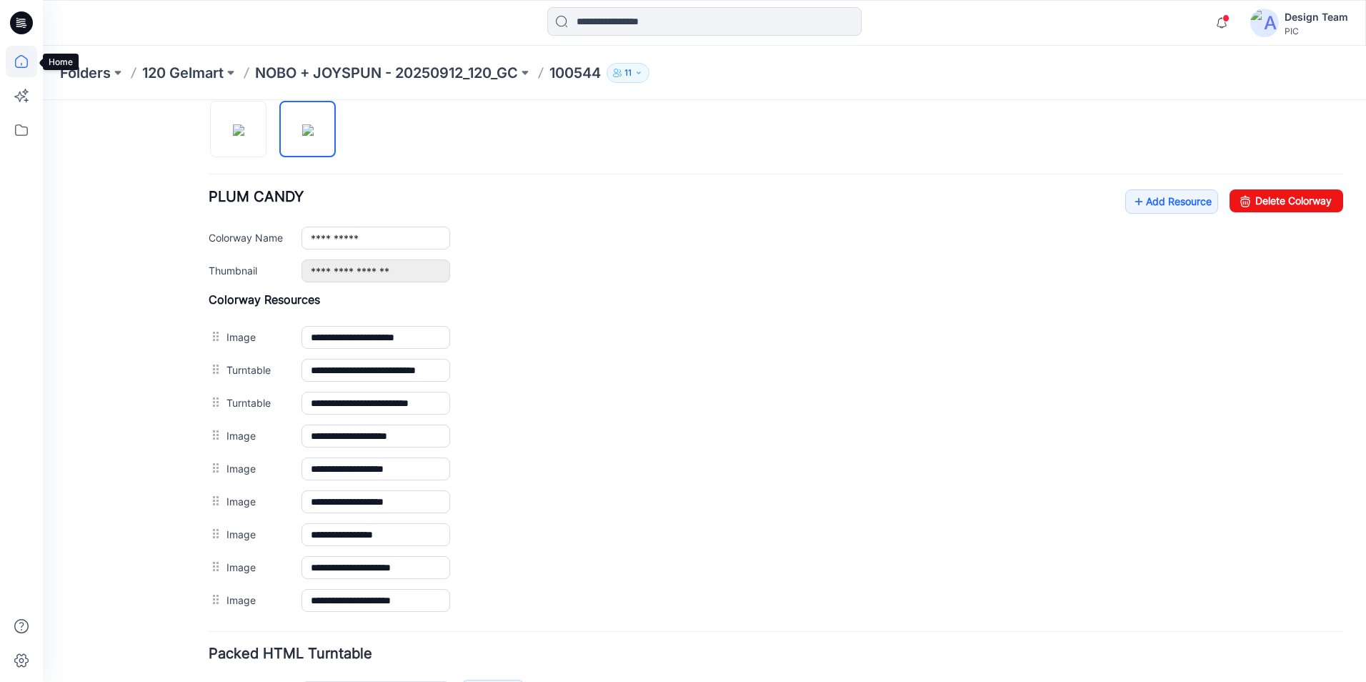
click at [29, 65] on icon at bounding box center [21, 61] width 31 height 31
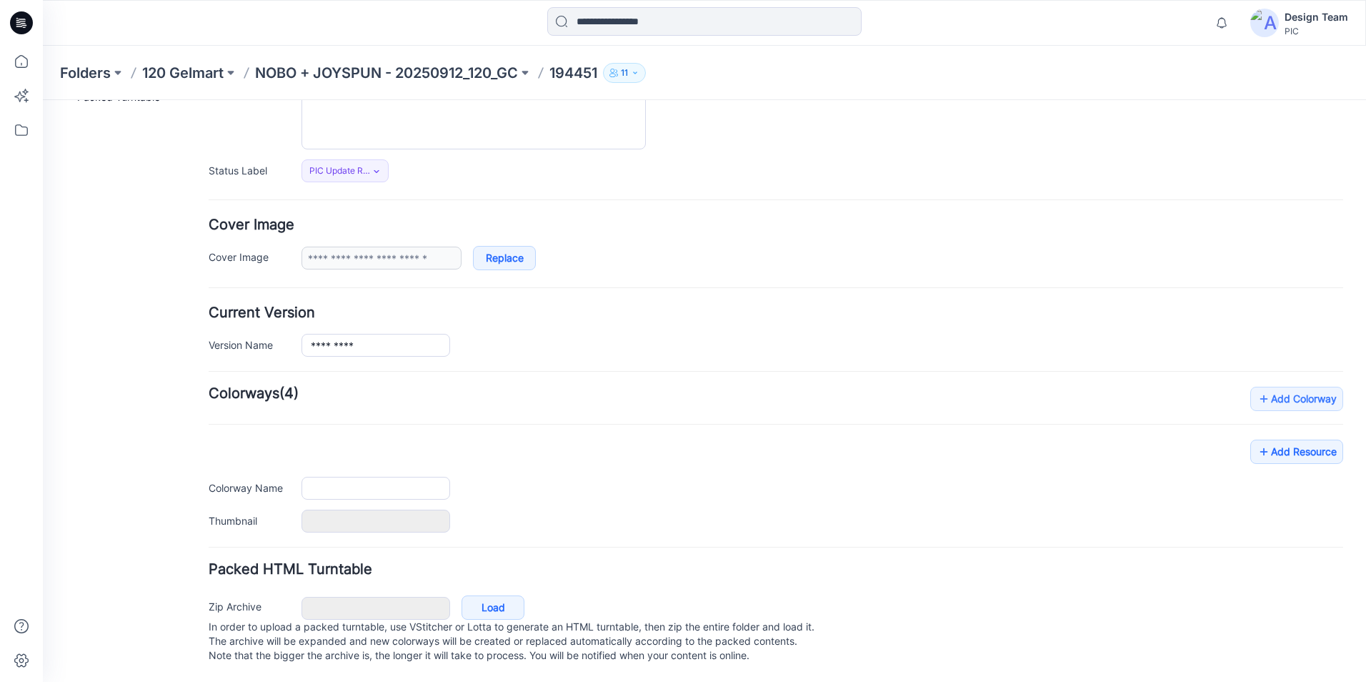
type input "******"
type input "**********"
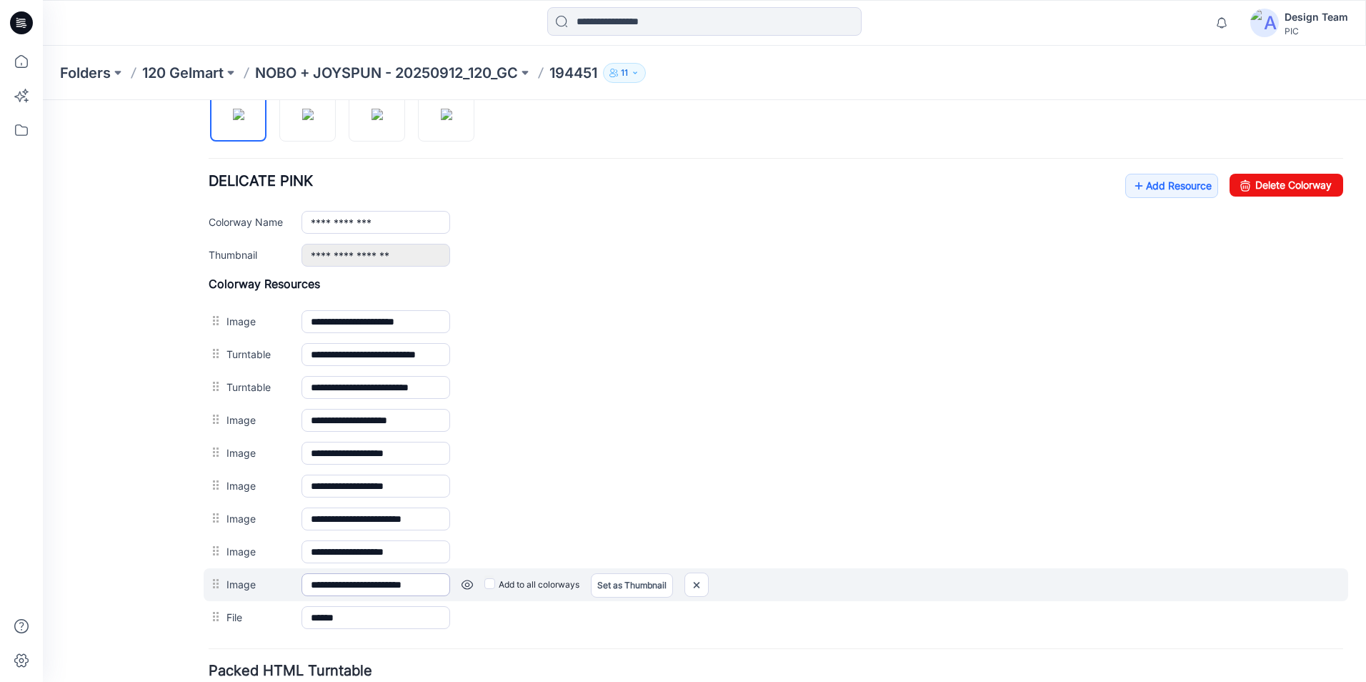
scroll to position [460, 0]
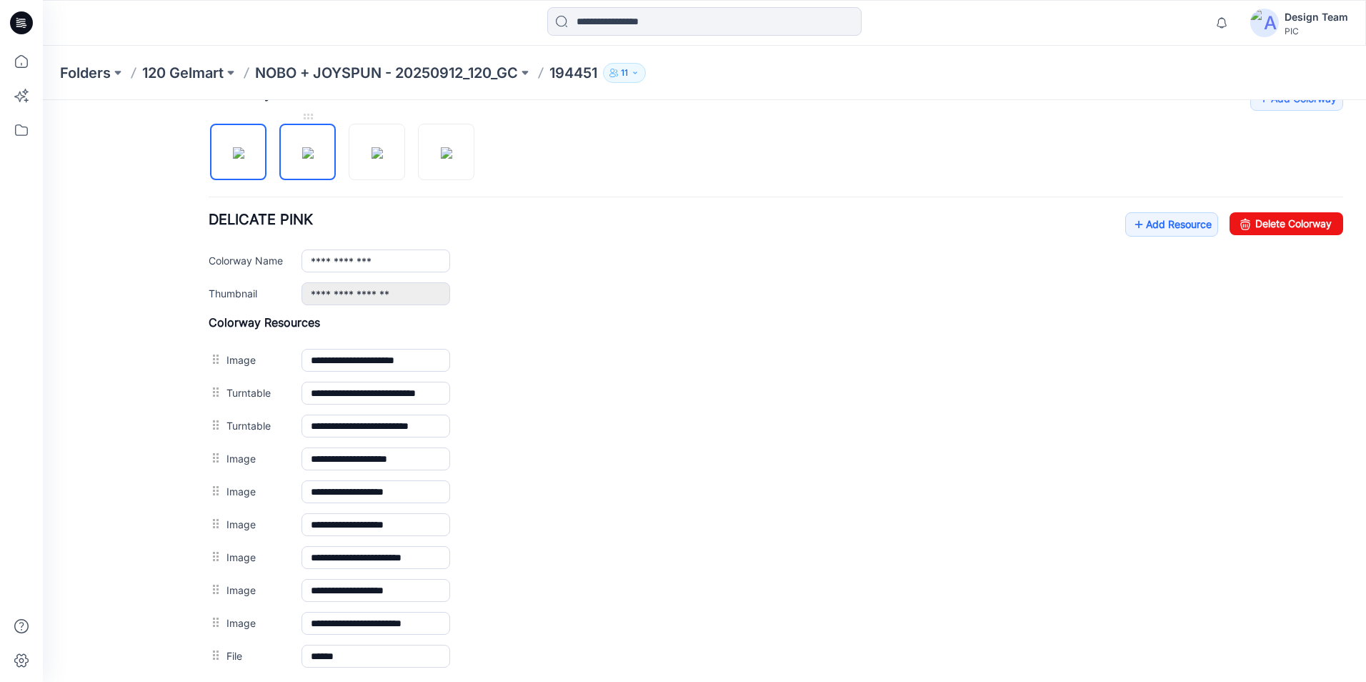
click at [312, 159] on img at bounding box center [307, 152] width 11 height 11
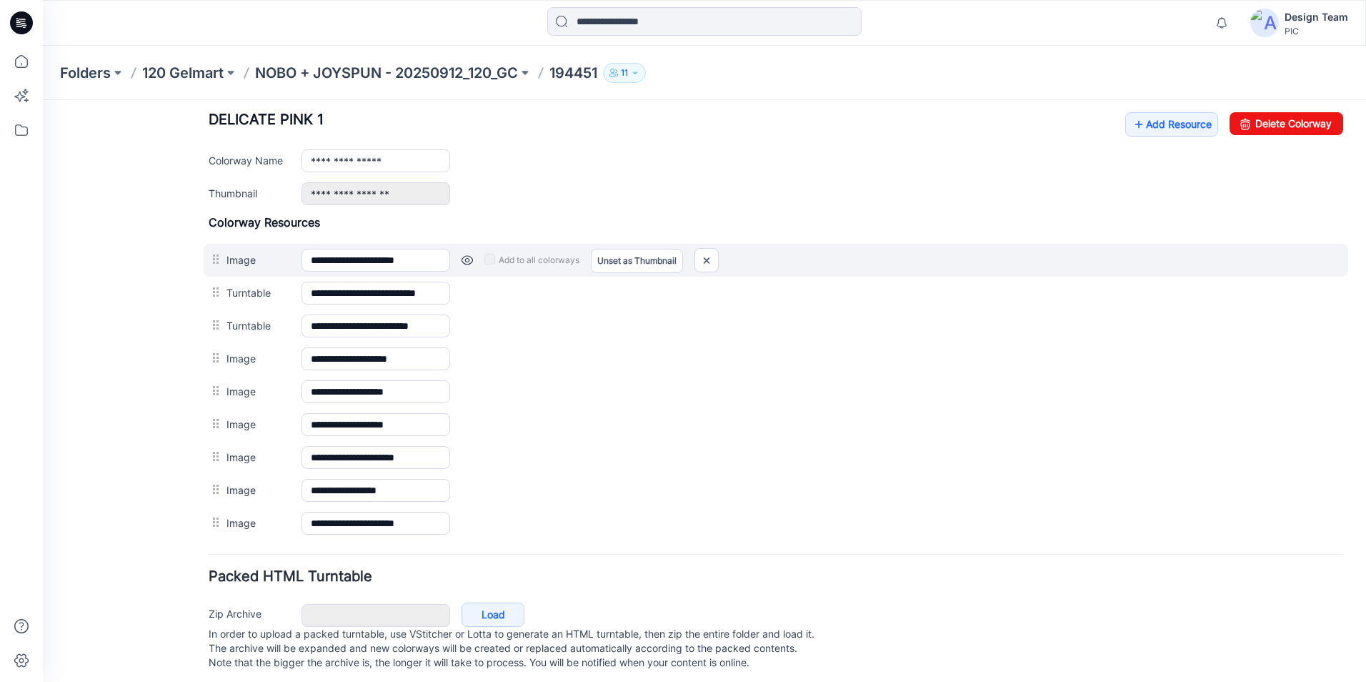
scroll to position [582, 0]
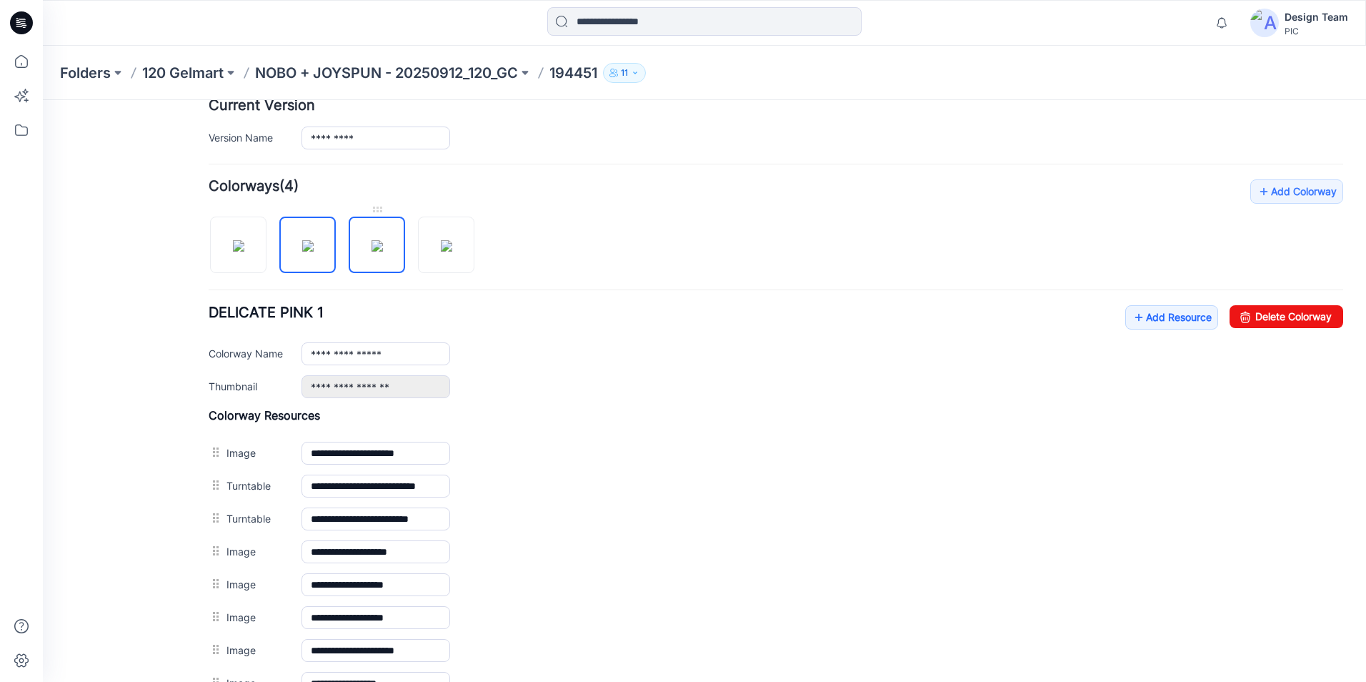
click at [381, 251] on img at bounding box center [376, 245] width 11 height 11
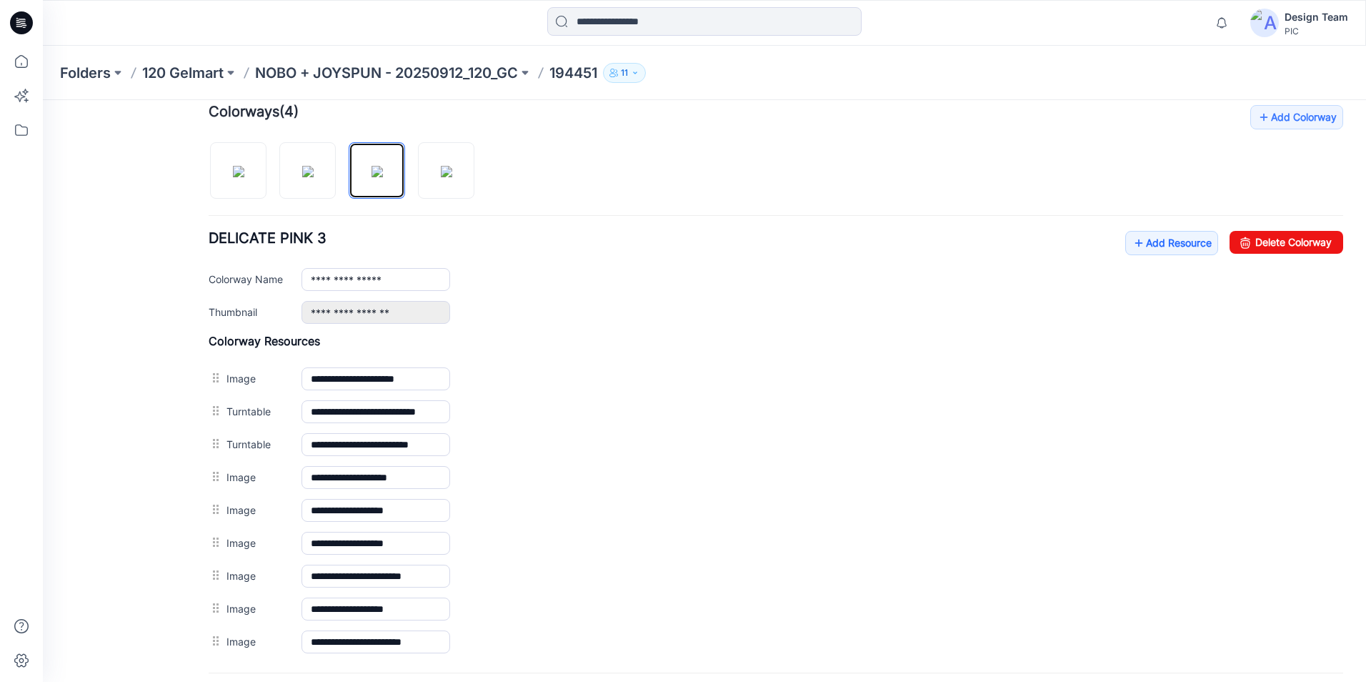
scroll to position [439, 0]
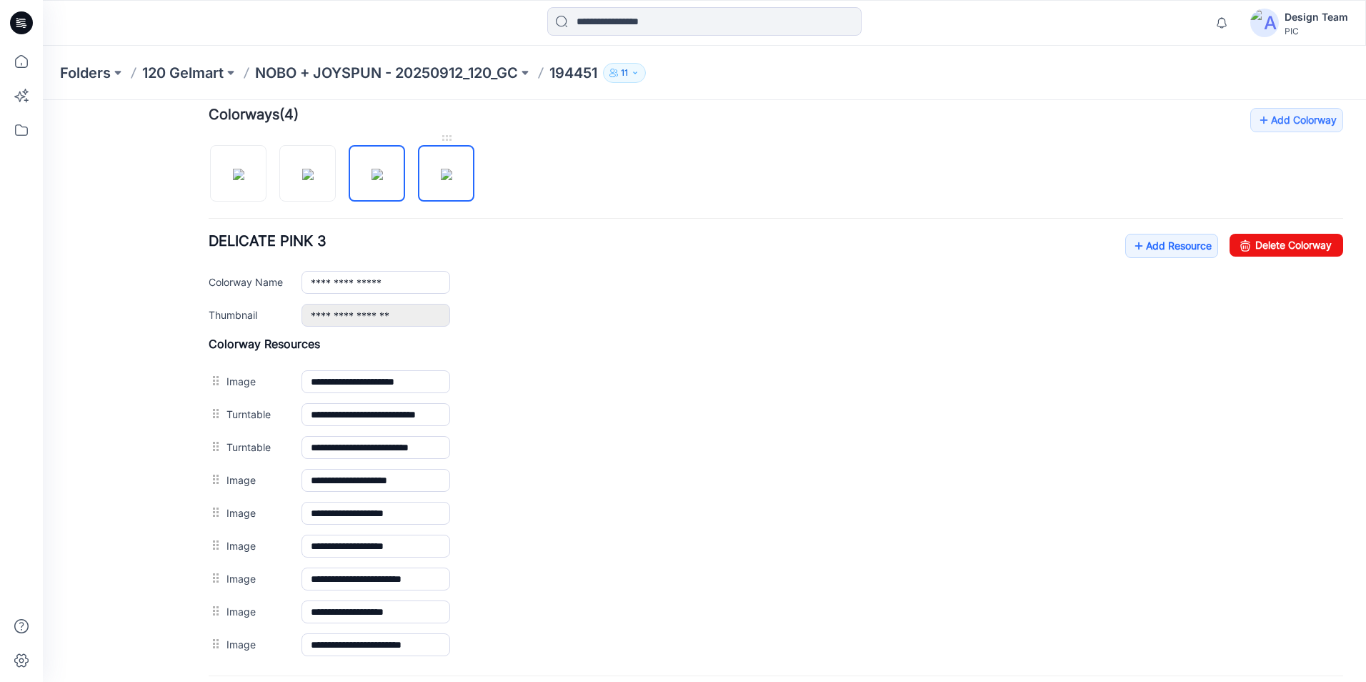
click at [452, 171] on img at bounding box center [446, 174] width 11 height 11
type input "**********"
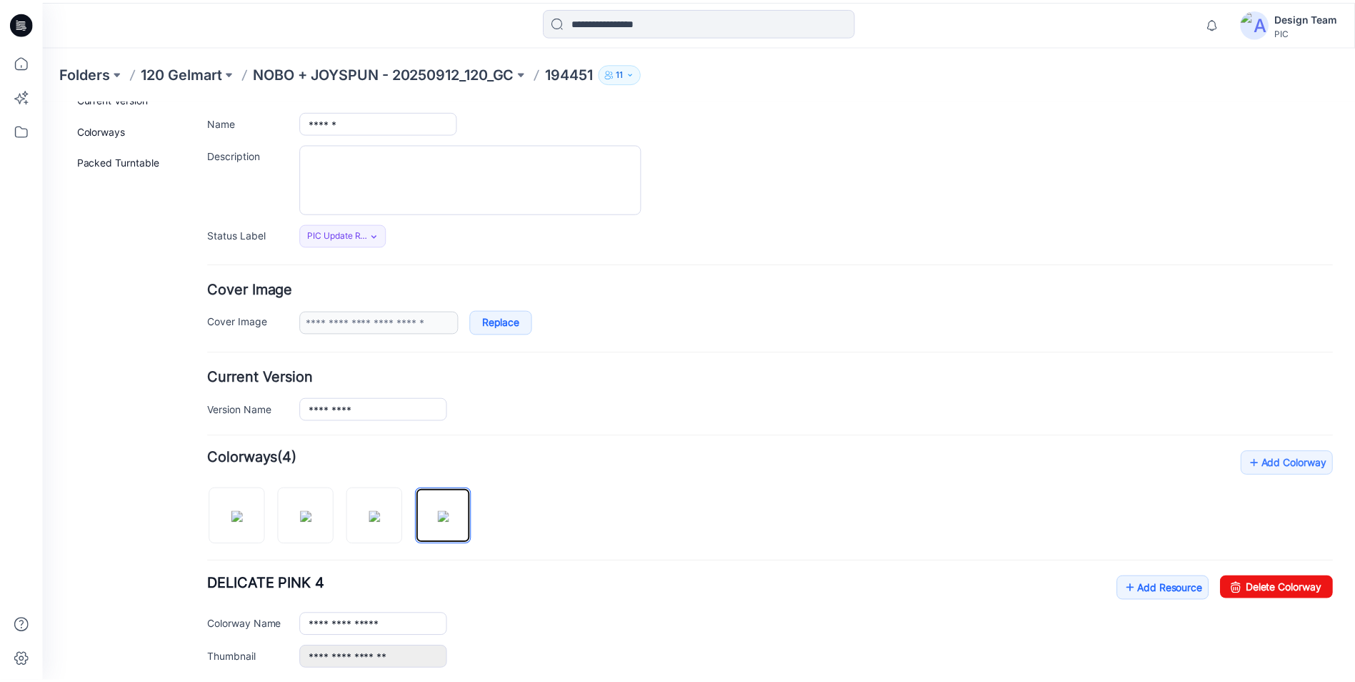
scroll to position [0, 0]
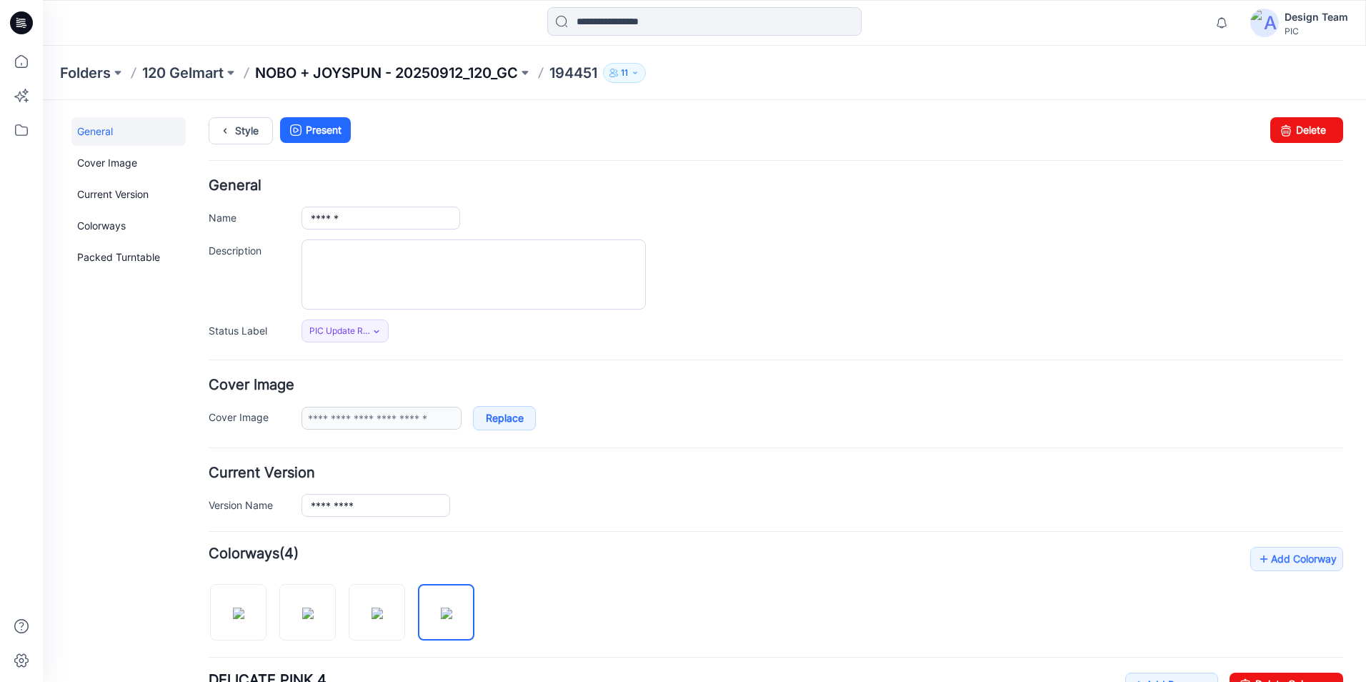
click at [498, 71] on p "NOBO + JOYSPUN - 20250912_120_GC" at bounding box center [386, 73] width 263 height 20
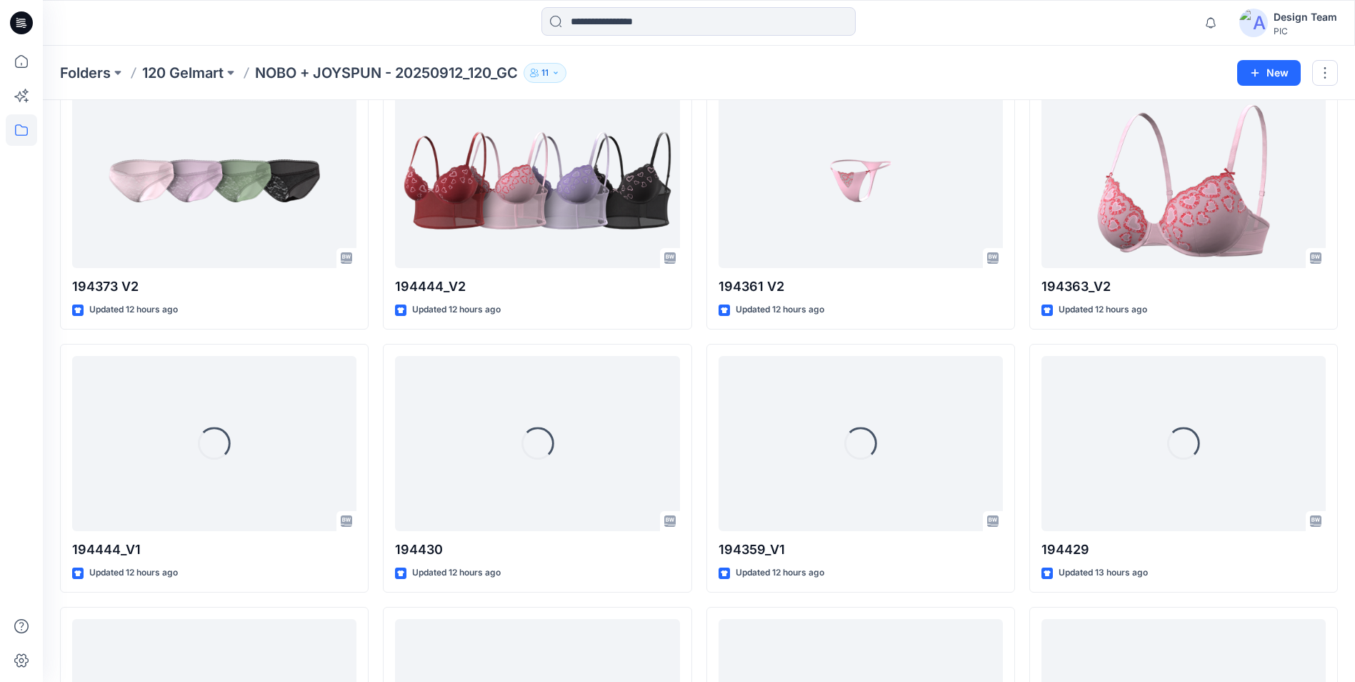
scroll to position [2185, 0]
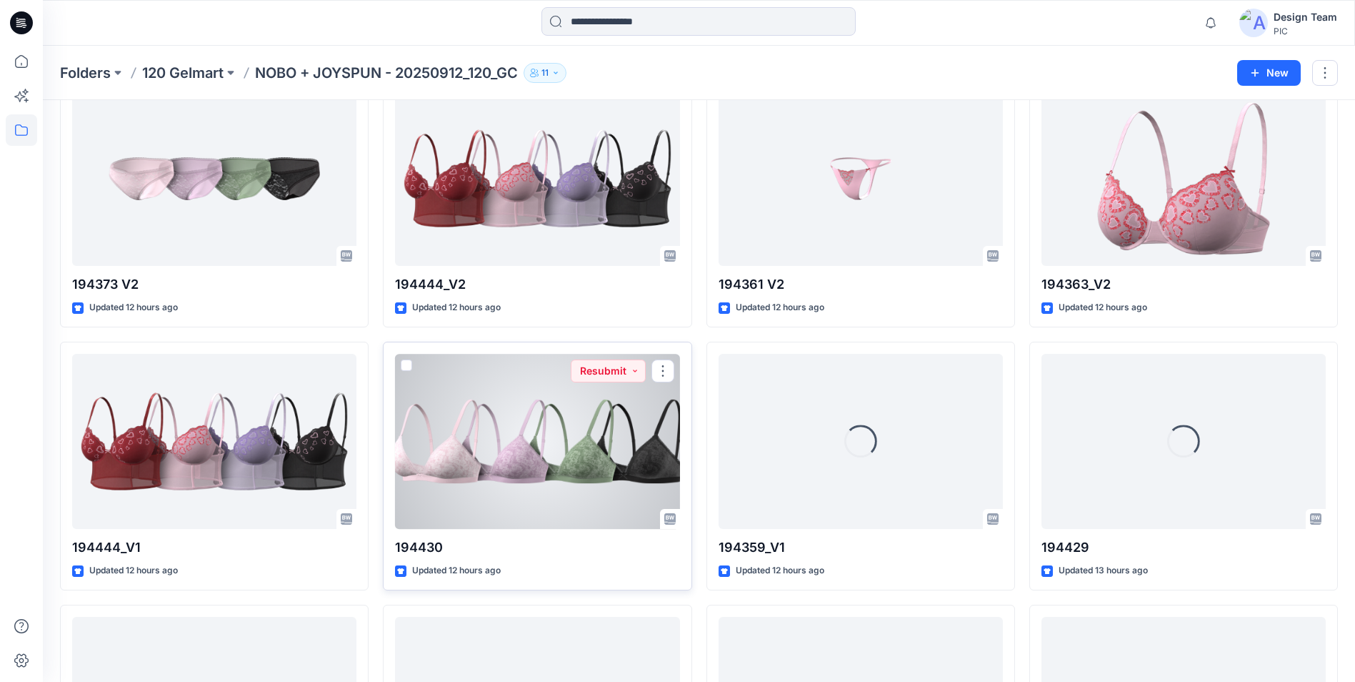
click at [534, 447] on div at bounding box center [537, 441] width 284 height 175
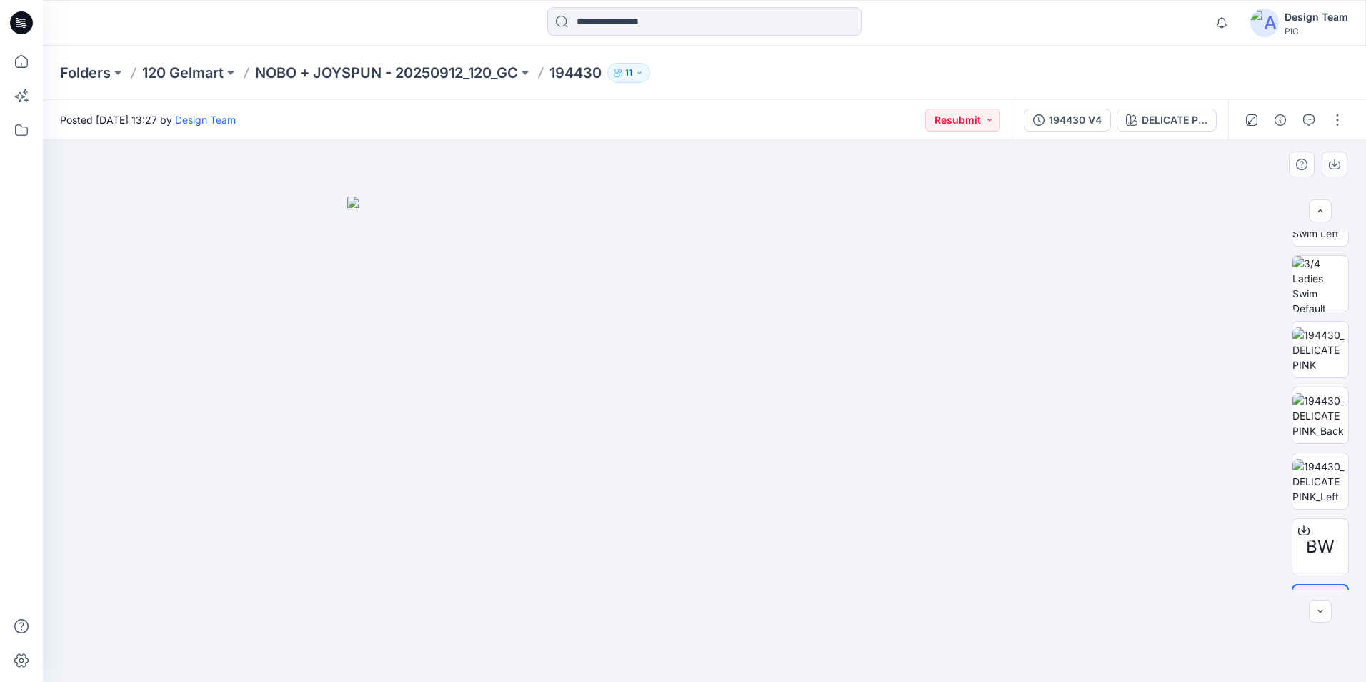
scroll to position [304, 0]
click at [1317, 419] on img at bounding box center [1320, 416] width 56 height 45
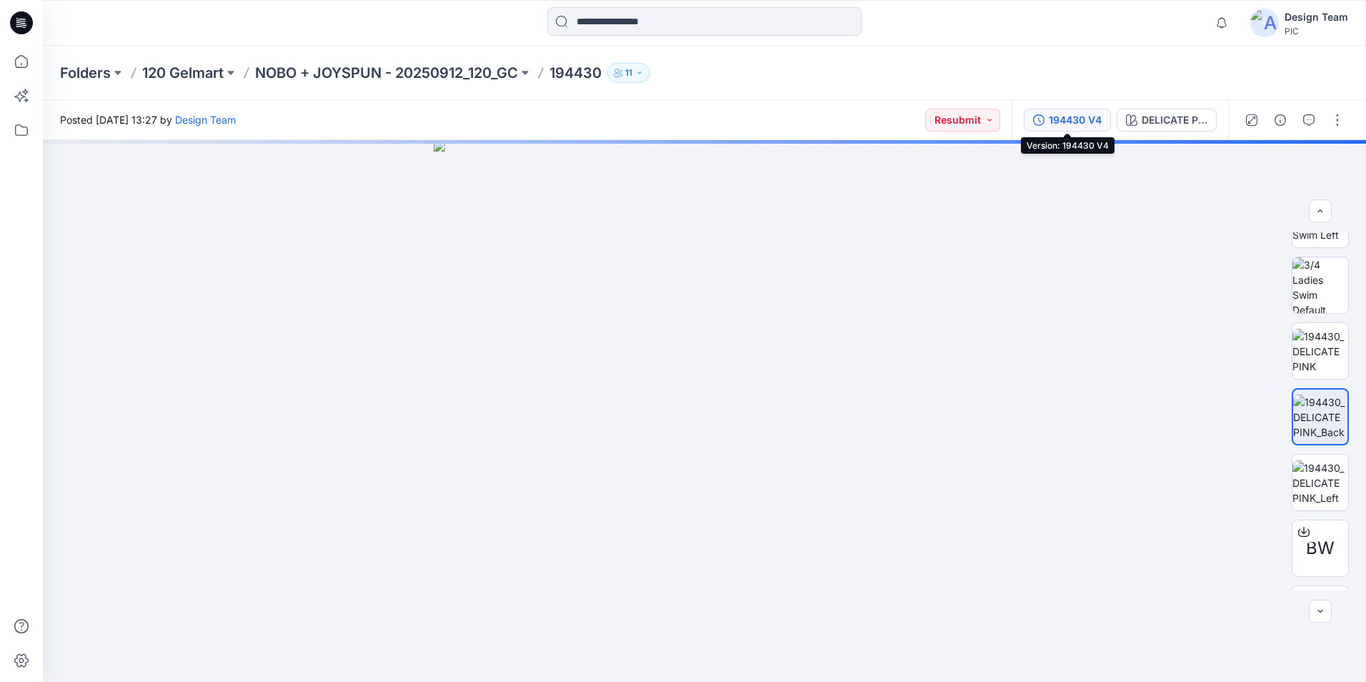
click at [1067, 119] on div "194430 V4" at bounding box center [1075, 120] width 53 height 16
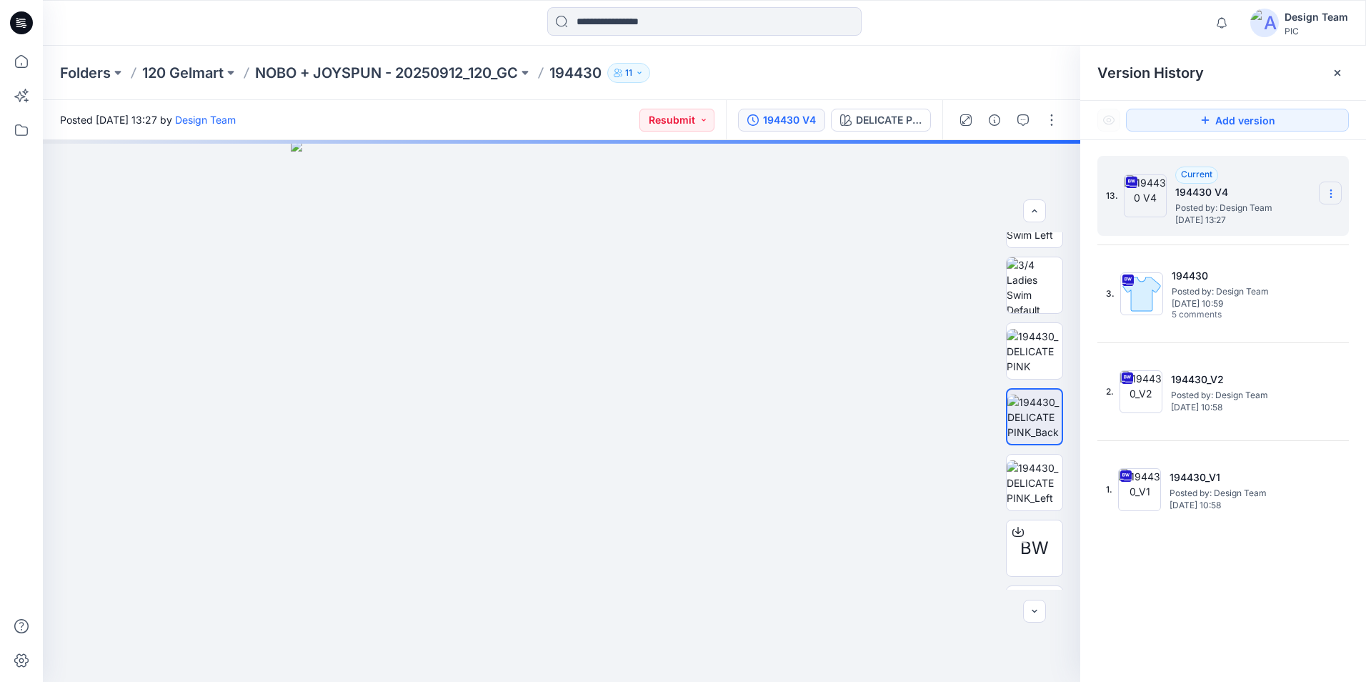
click at [1334, 191] on icon at bounding box center [1330, 193] width 11 height 11
click at [1255, 221] on span "Download Source BW File" at bounding box center [1259, 221] width 120 height 17
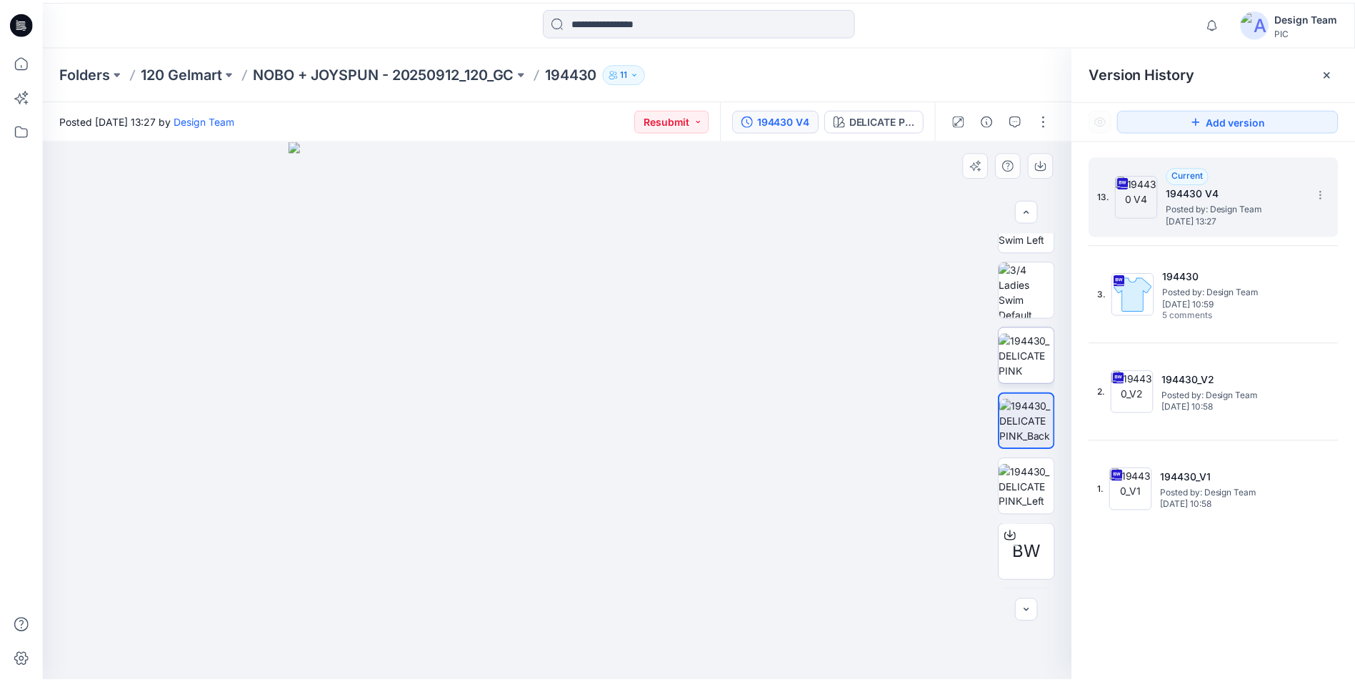
scroll to position [357, 0]
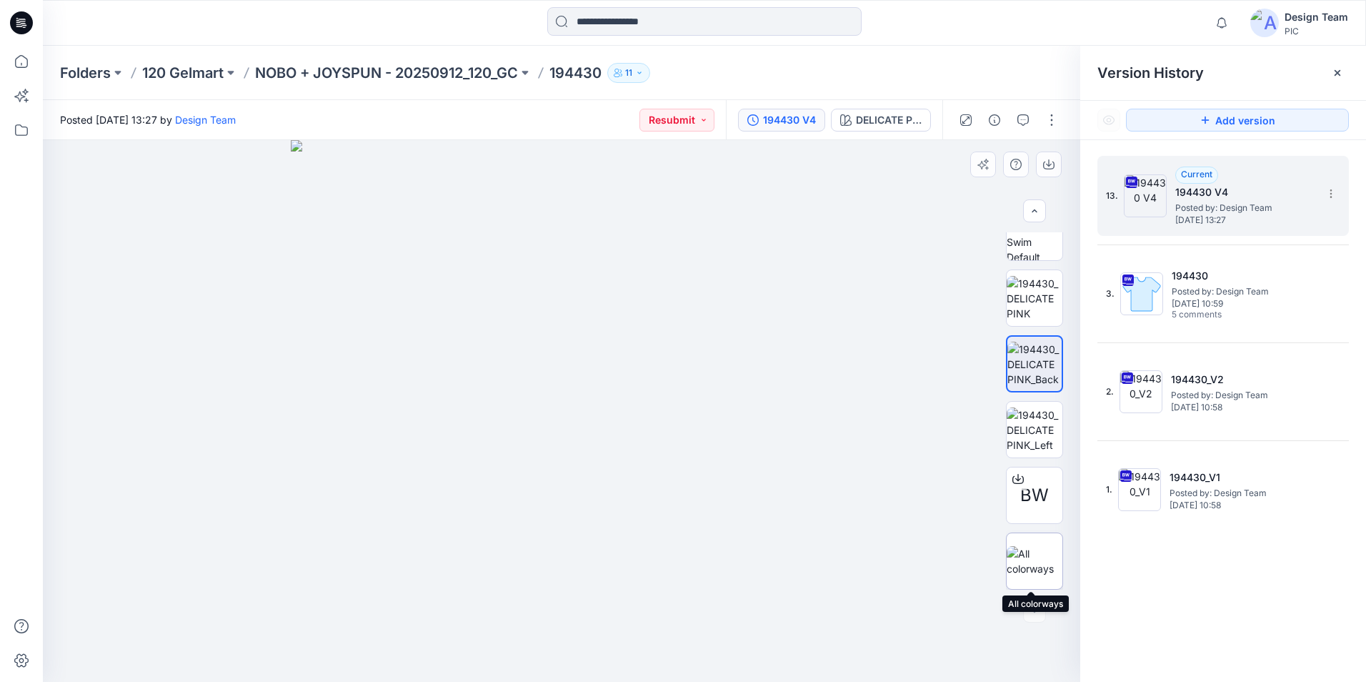
click at [1031, 569] on img at bounding box center [1035, 561] width 56 height 30
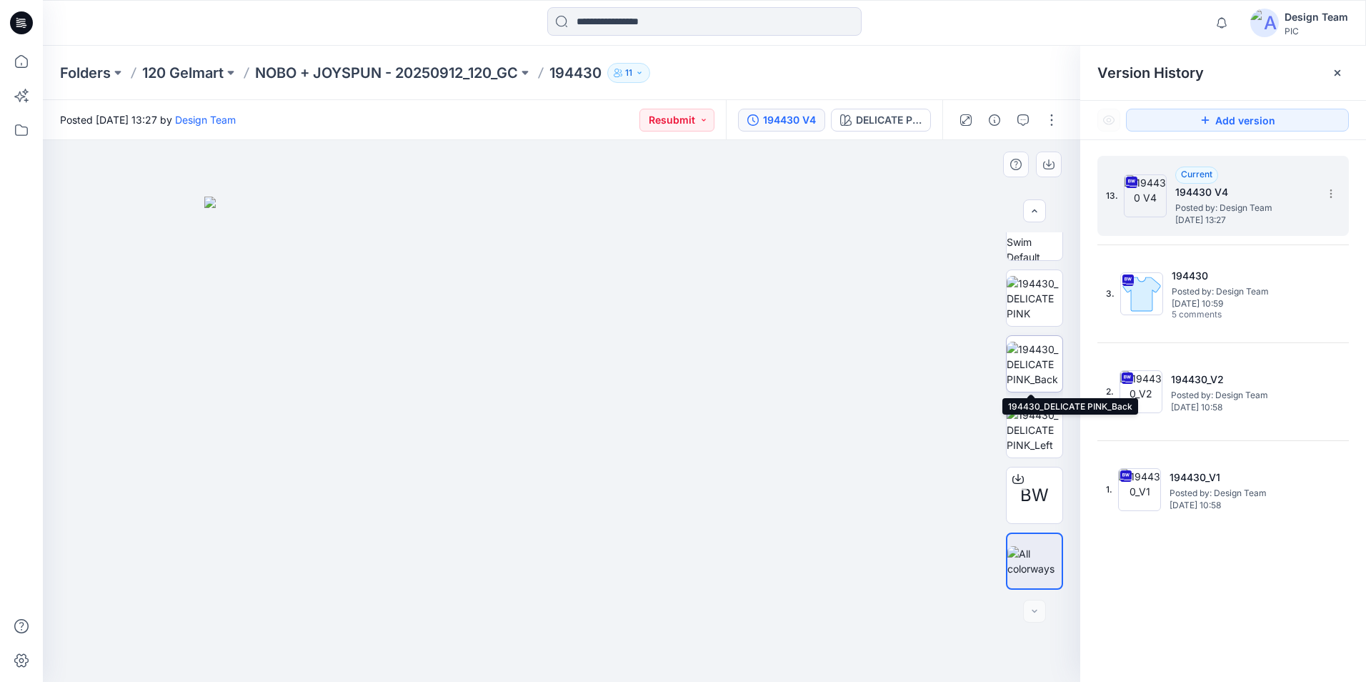
click at [1036, 351] on img at bounding box center [1035, 363] width 56 height 45
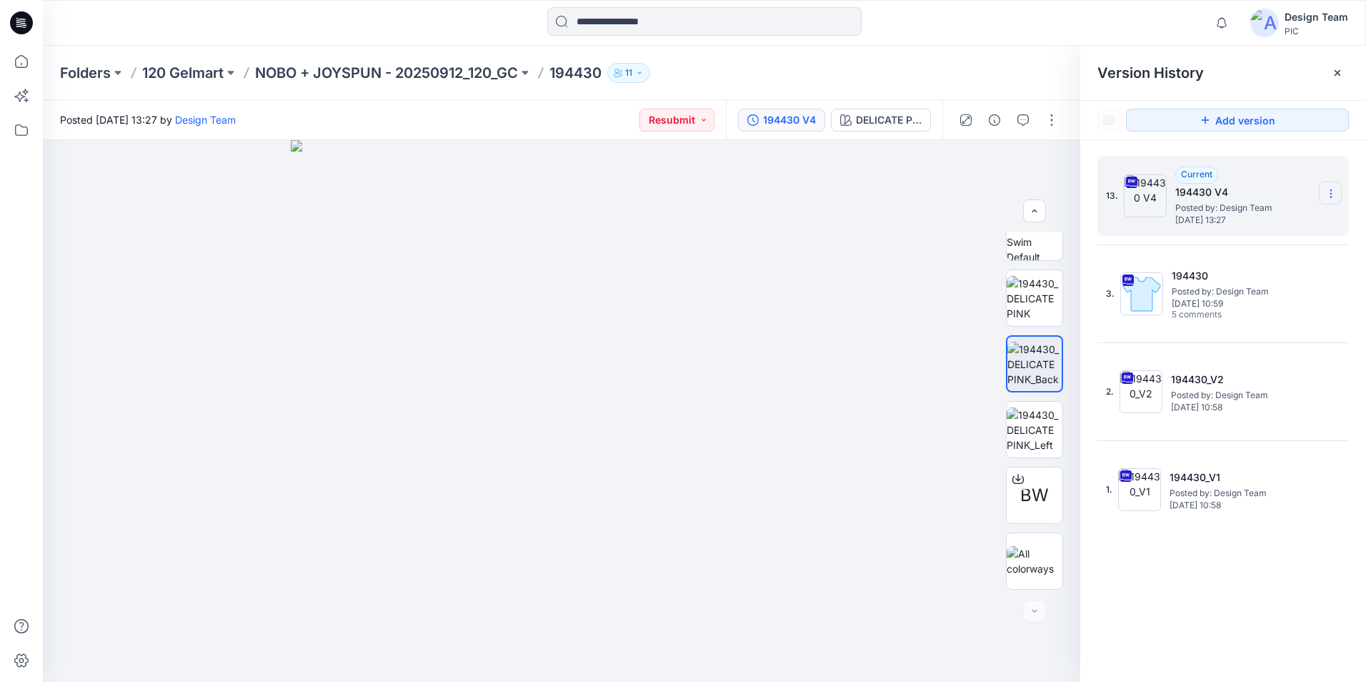
click at [1327, 194] on icon at bounding box center [1330, 193] width 11 height 11
click at [1234, 233] on div "Download Source BW File" at bounding box center [1255, 221] width 166 height 29
click at [8, 67] on icon at bounding box center [21, 61] width 31 height 31
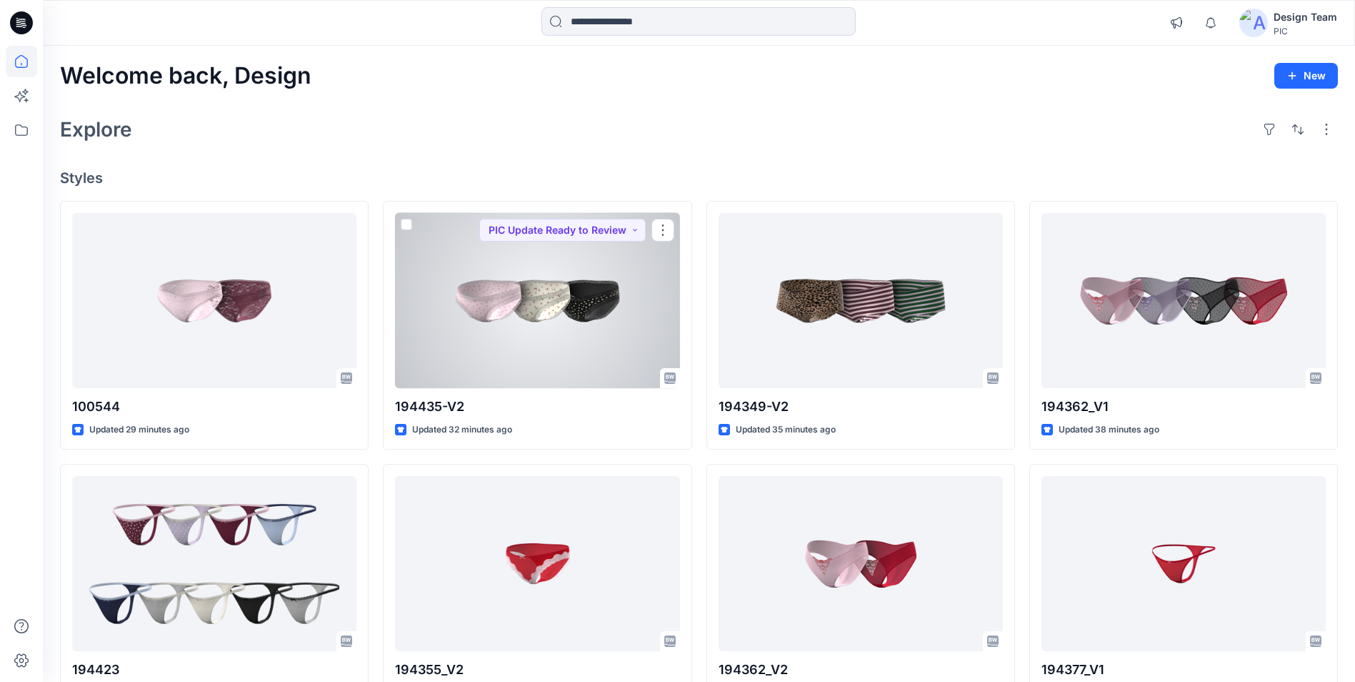
click at [592, 329] on div at bounding box center [537, 300] width 284 height 175
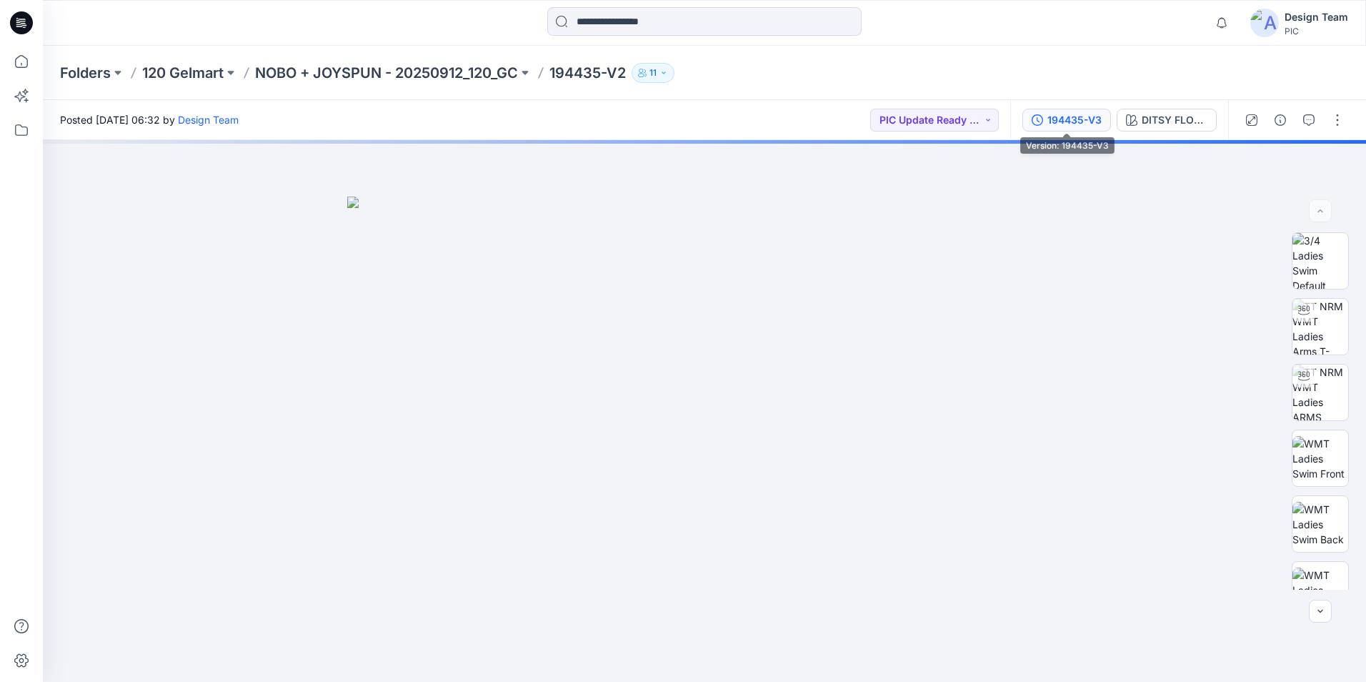
click at [1074, 118] on div "194435-V3" at bounding box center [1074, 120] width 54 height 16
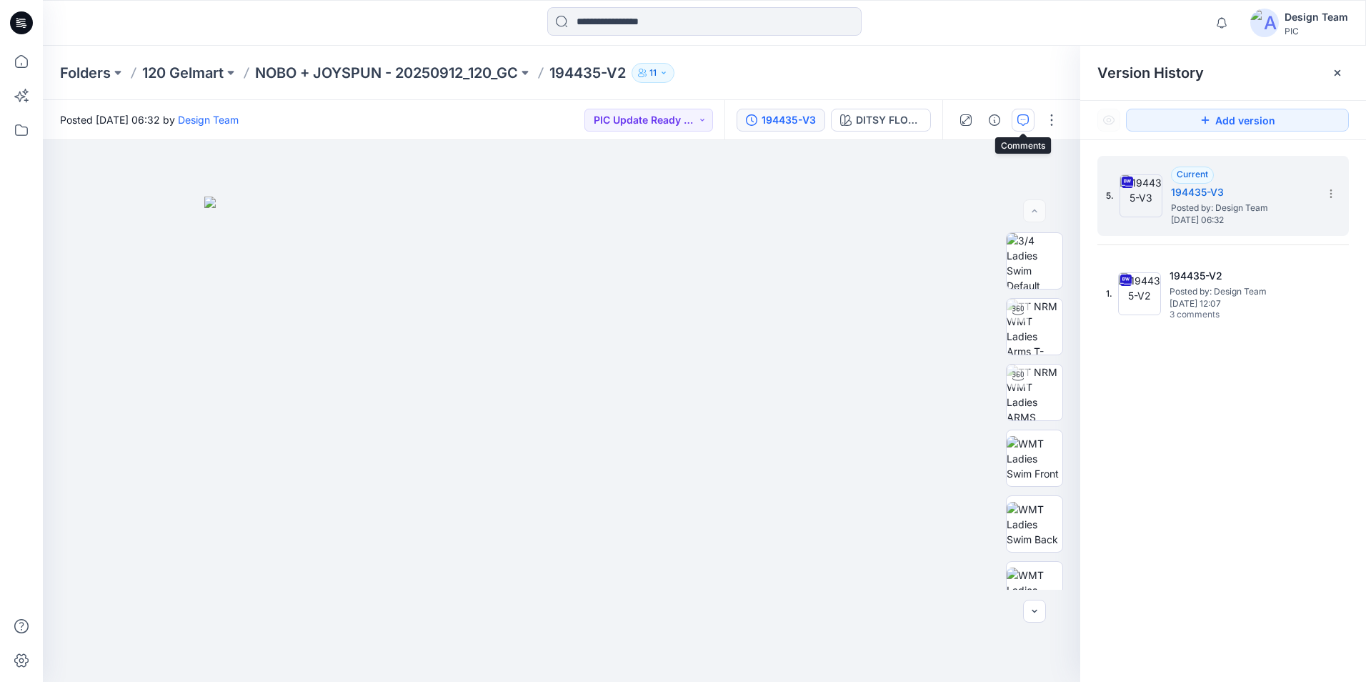
click at [1029, 119] on button "button" at bounding box center [1023, 120] width 23 height 23
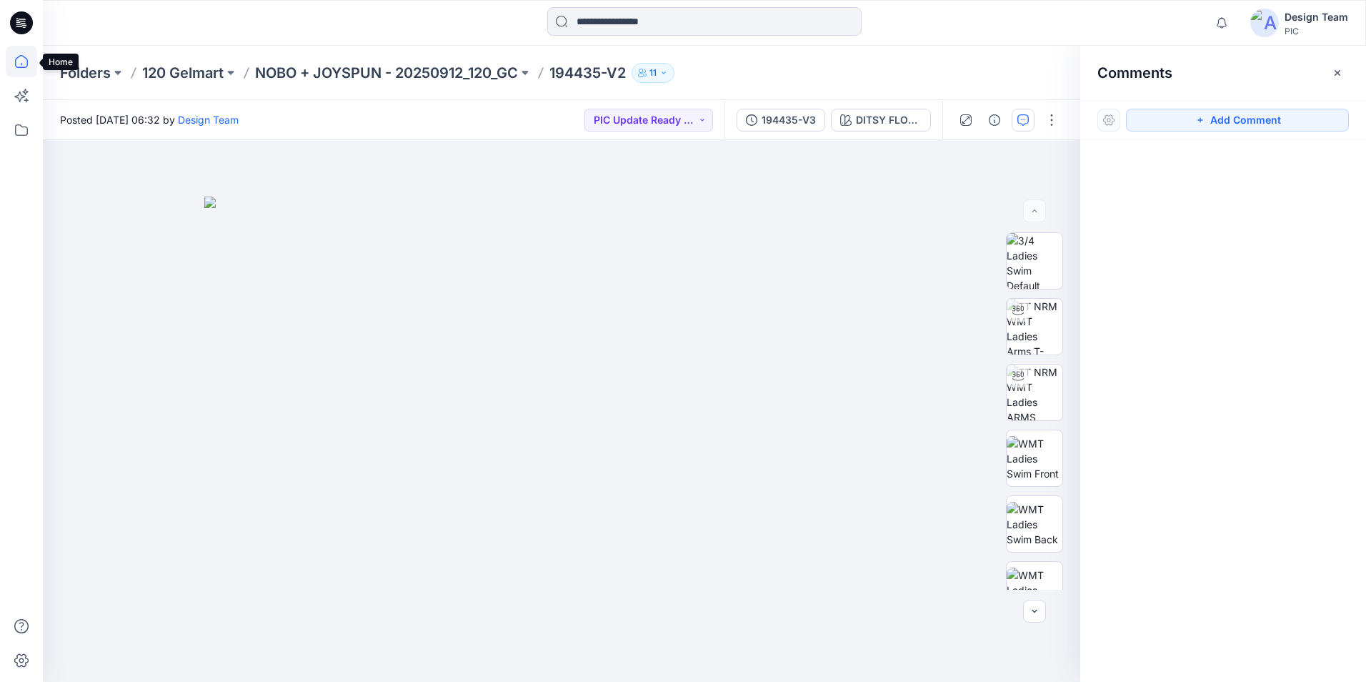
click at [14, 67] on icon at bounding box center [21, 61] width 31 height 31
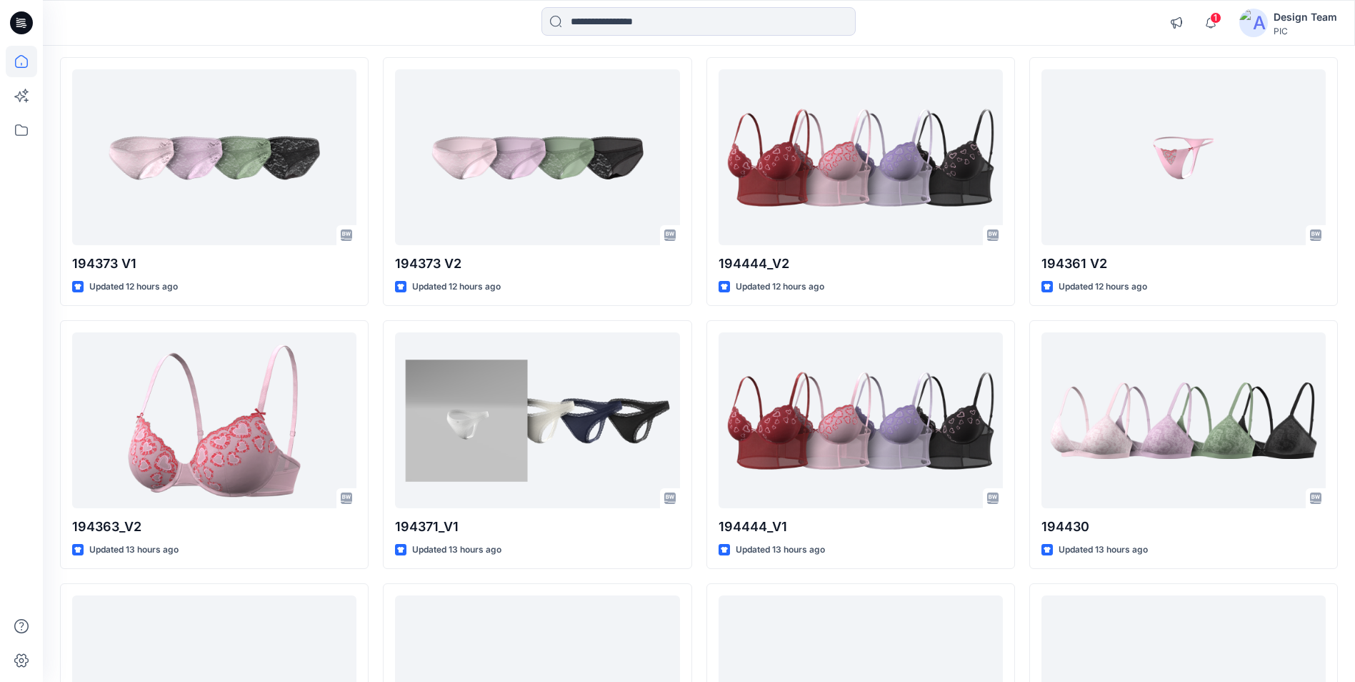
scroll to position [2236, 0]
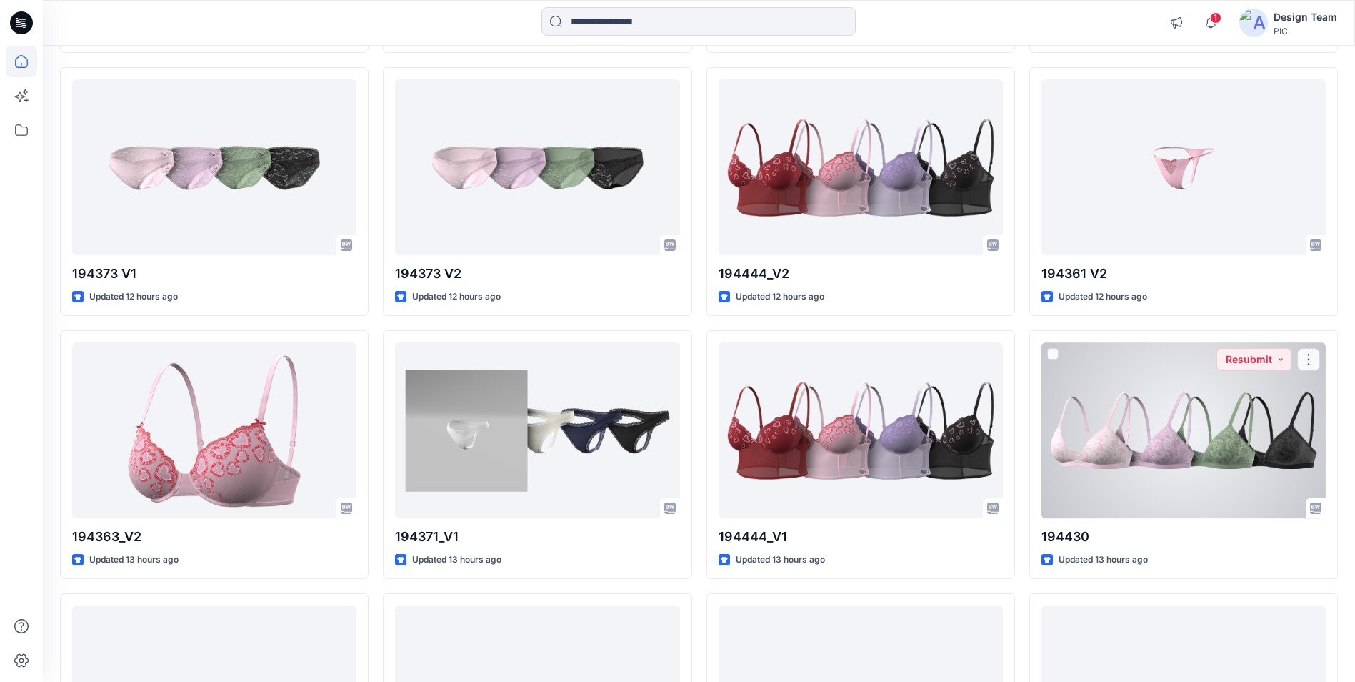
click at [1162, 451] on div at bounding box center [1184, 429] width 284 height 175
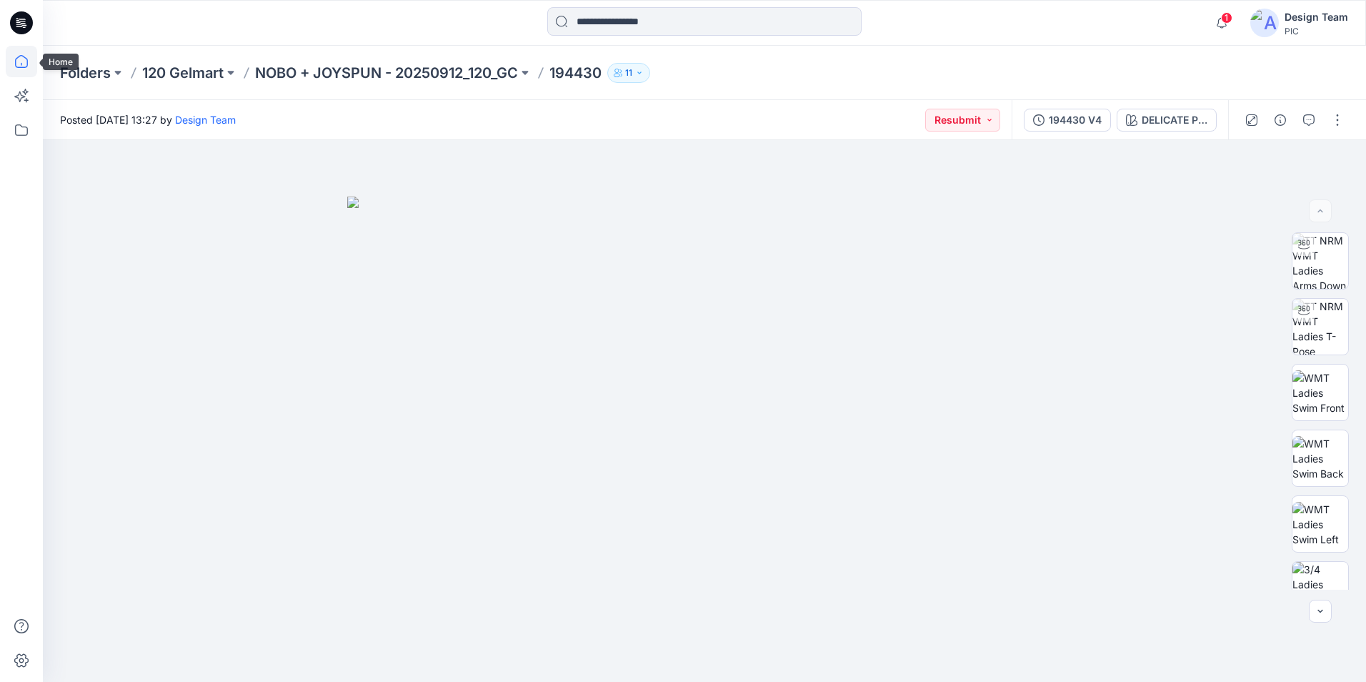
click at [9, 73] on icon at bounding box center [21, 61] width 31 height 31
